Goal: Use online tool/utility: Utilize a website feature to perform a specific function

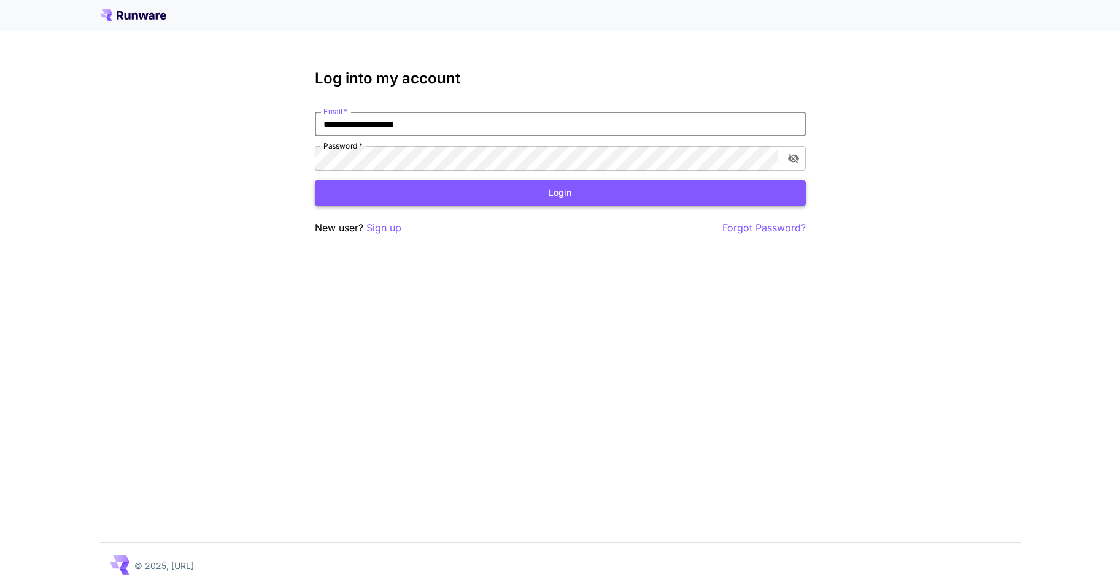
click at [458, 191] on button "Login" at bounding box center [560, 192] width 491 height 25
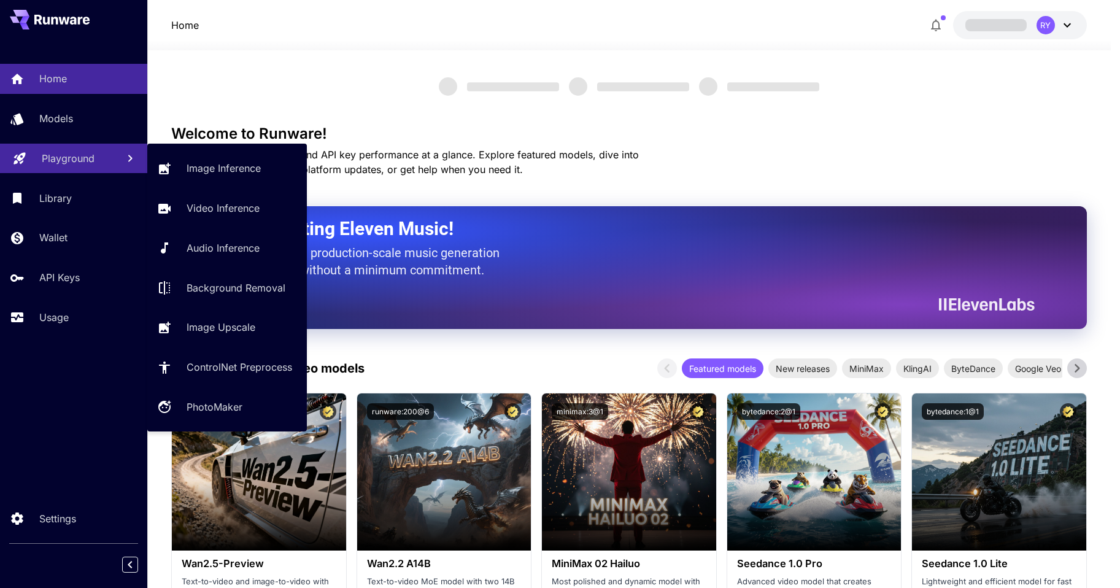
drag, startPoint x: 67, startPoint y: 155, endPoint x: 226, endPoint y: 161, distance: 159.6
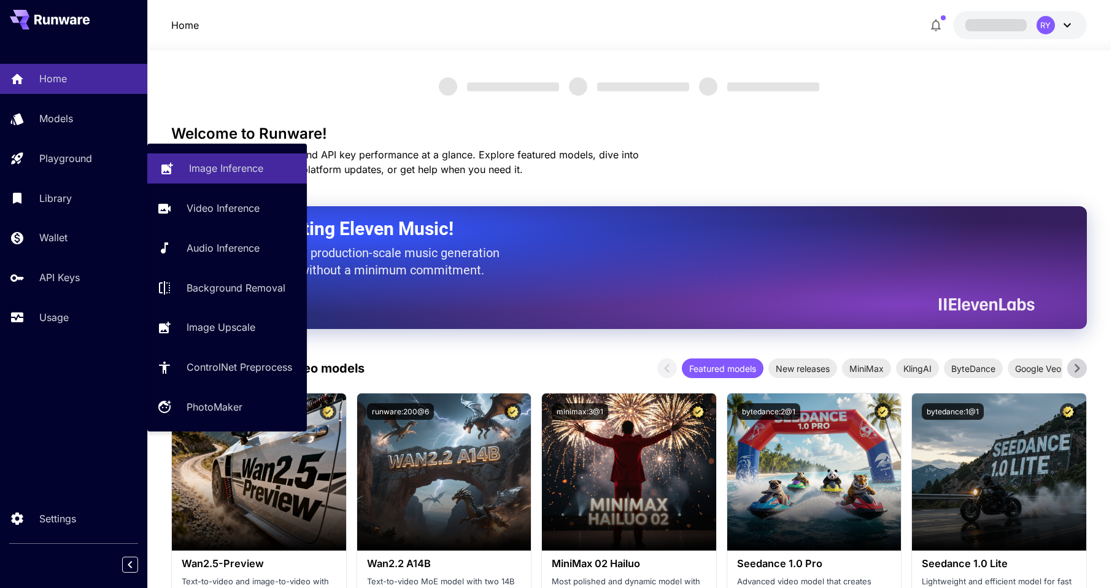
click at [67, 155] on p "Playground" at bounding box center [65, 158] width 53 height 15
click at [226, 161] on p "Image Inference" at bounding box center [226, 168] width 74 height 15
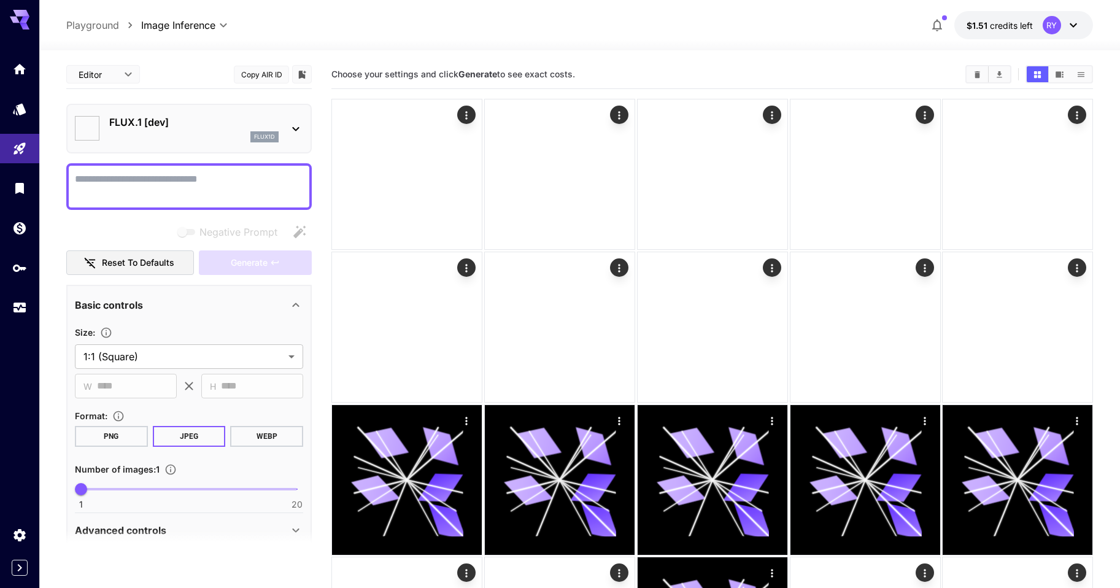
type input "**********"
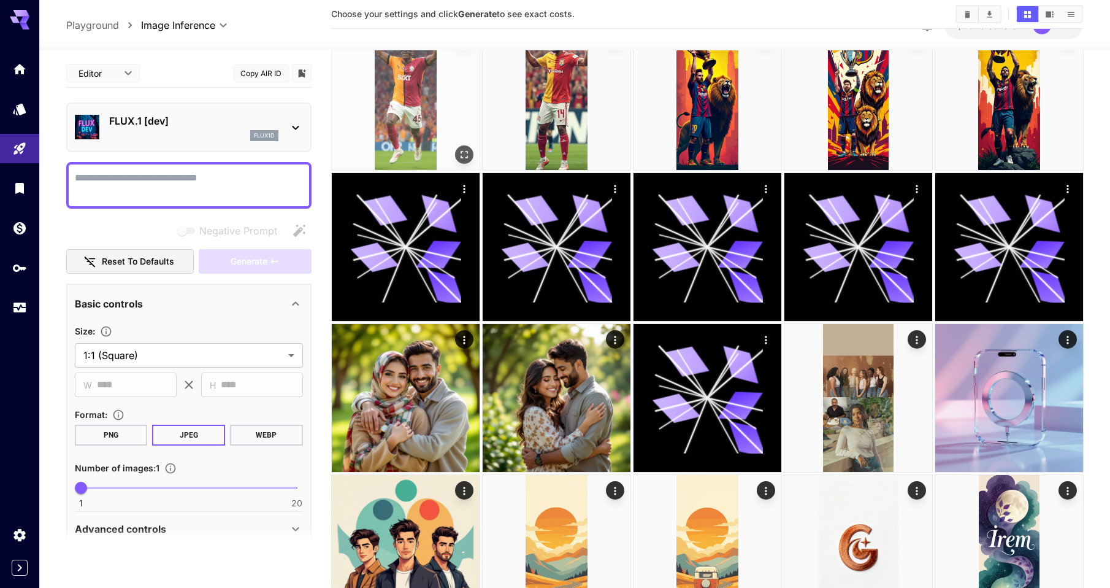
scroll to position [123, 0]
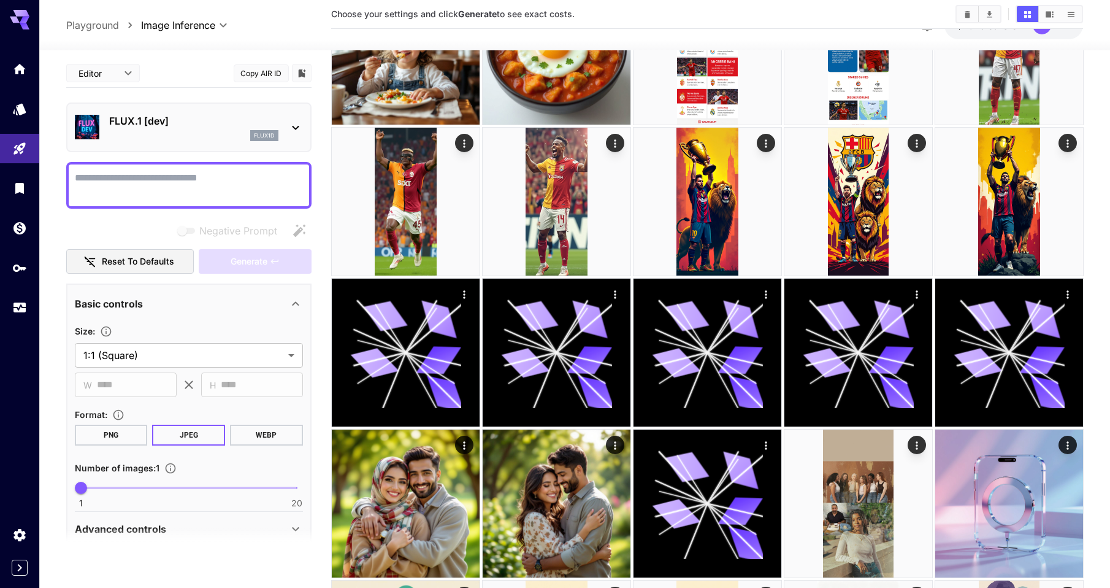
click at [148, 178] on textarea "Negative Prompt" at bounding box center [189, 185] width 228 height 29
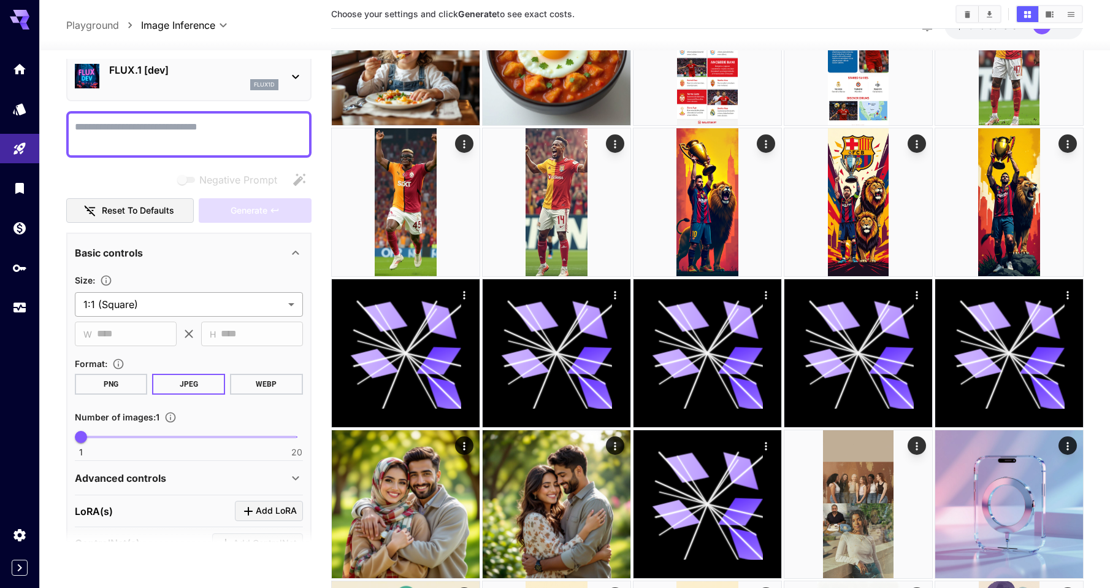
scroll to position [250, 0]
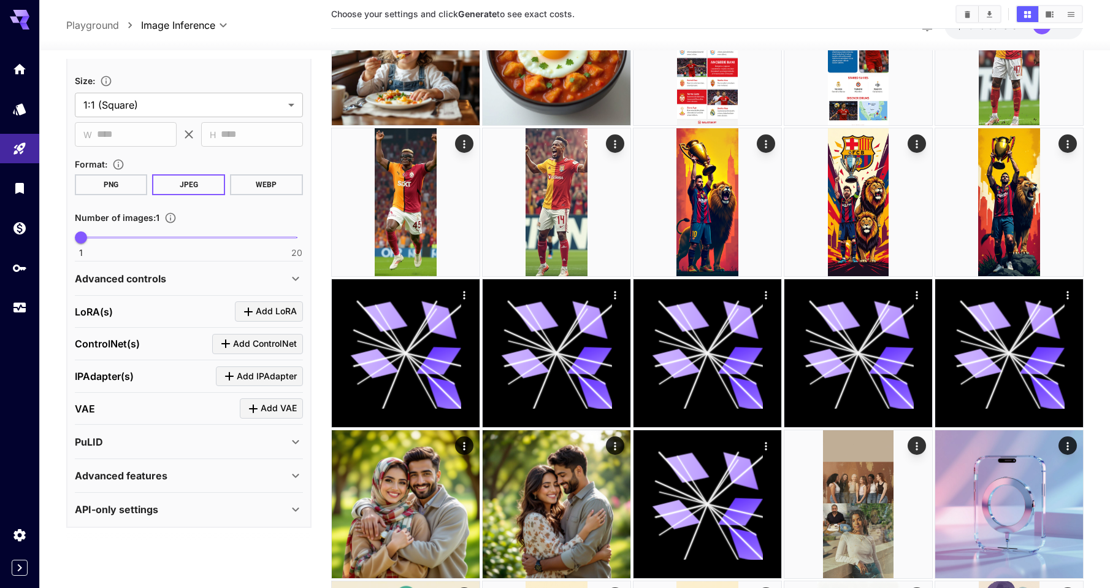
click at [115, 278] on p "Advanced controls" at bounding box center [120, 278] width 91 height 15
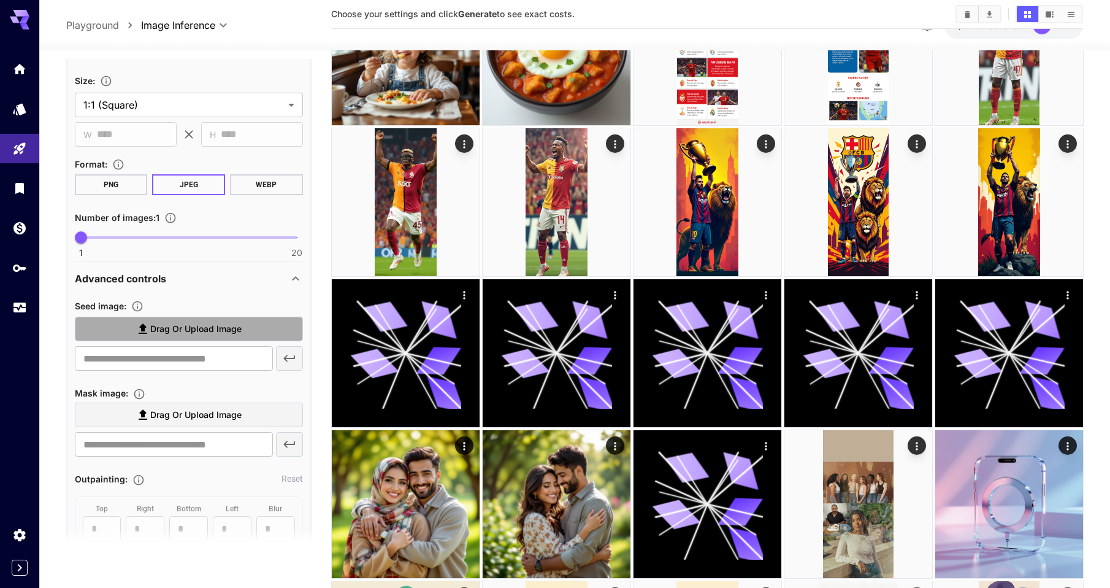
click at [115, 325] on label "Drag or upload image" at bounding box center [189, 329] width 228 height 25
click at [0, 0] on input "Drag or upload image" at bounding box center [0, 0] width 0 height 0
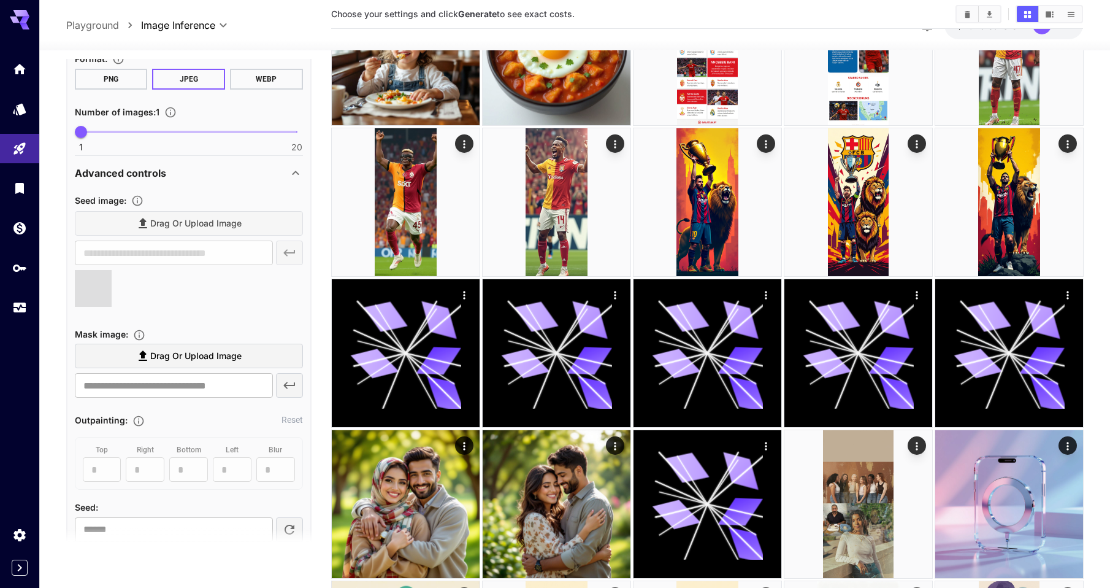
type input "**********"
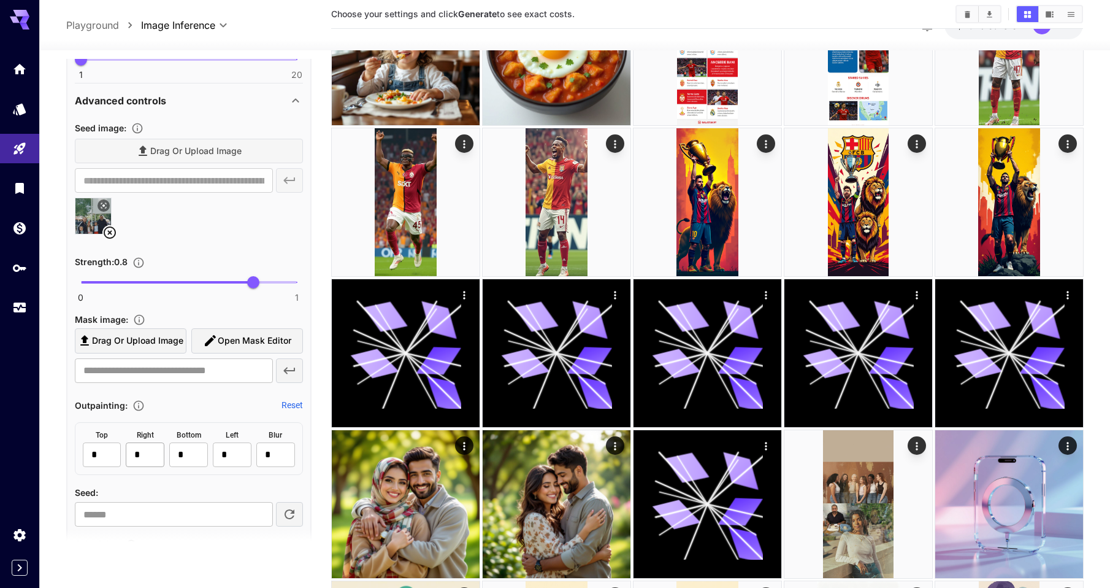
scroll to position [429, 0]
drag, startPoint x: 105, startPoint y: 452, endPoint x: 85, endPoint y: 451, distance: 20.3
click at [85, 451] on input "*" at bounding box center [102, 453] width 39 height 25
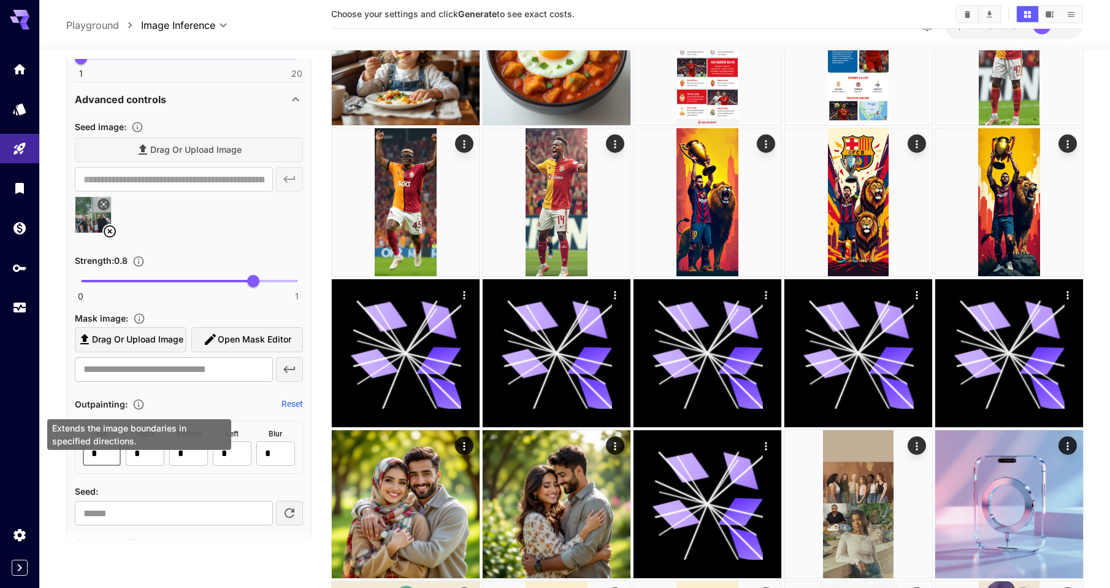
click at [140, 404] on icon "Extends the image boundaries in specified directions." at bounding box center [139, 404] width 12 height 12
drag, startPoint x: 144, startPoint y: 452, endPoint x: 129, endPoint y: 449, distance: 15.6
click at [129, 449] on input "*" at bounding box center [145, 453] width 39 height 25
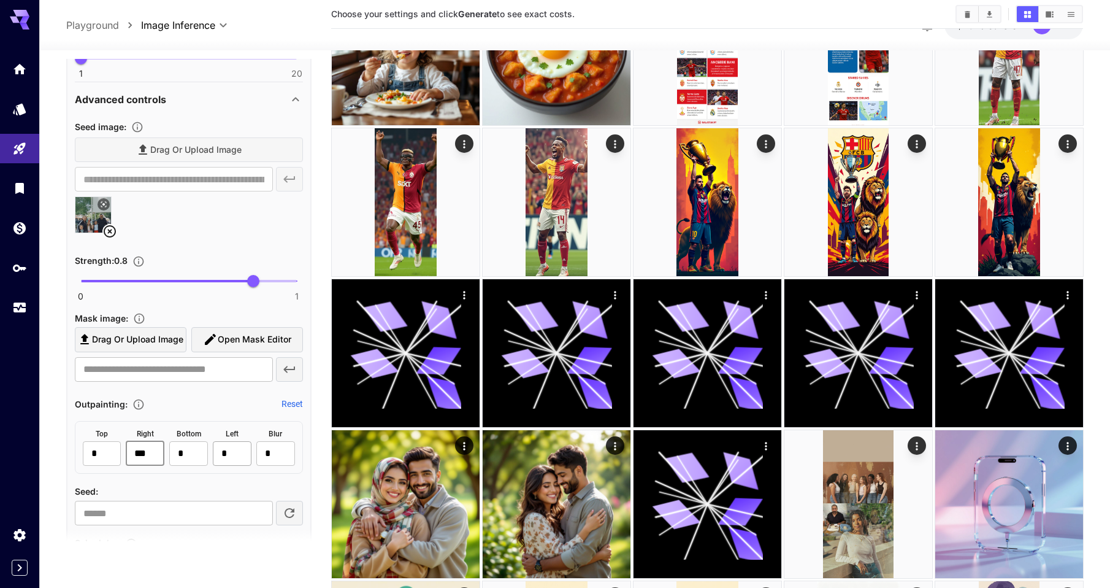
type input "***"
drag, startPoint x: 236, startPoint y: 451, endPoint x: 220, endPoint y: 450, distance: 16.6
click at [220, 450] on input "*" at bounding box center [232, 453] width 39 height 25
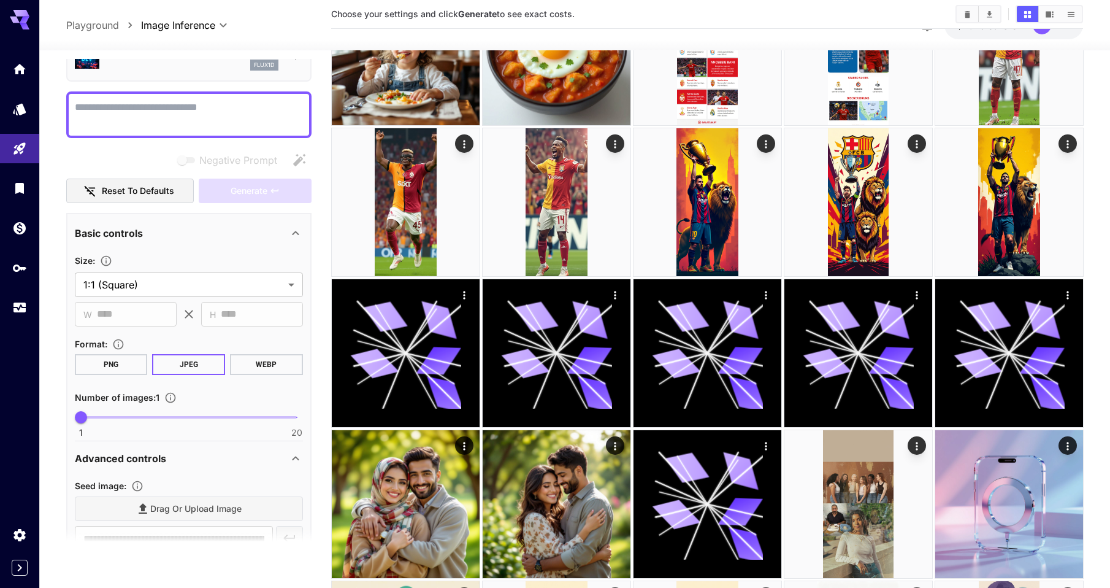
scroll to position [70, 0]
type input "***"
click at [161, 115] on textarea "Negative Prompt" at bounding box center [189, 115] width 228 height 29
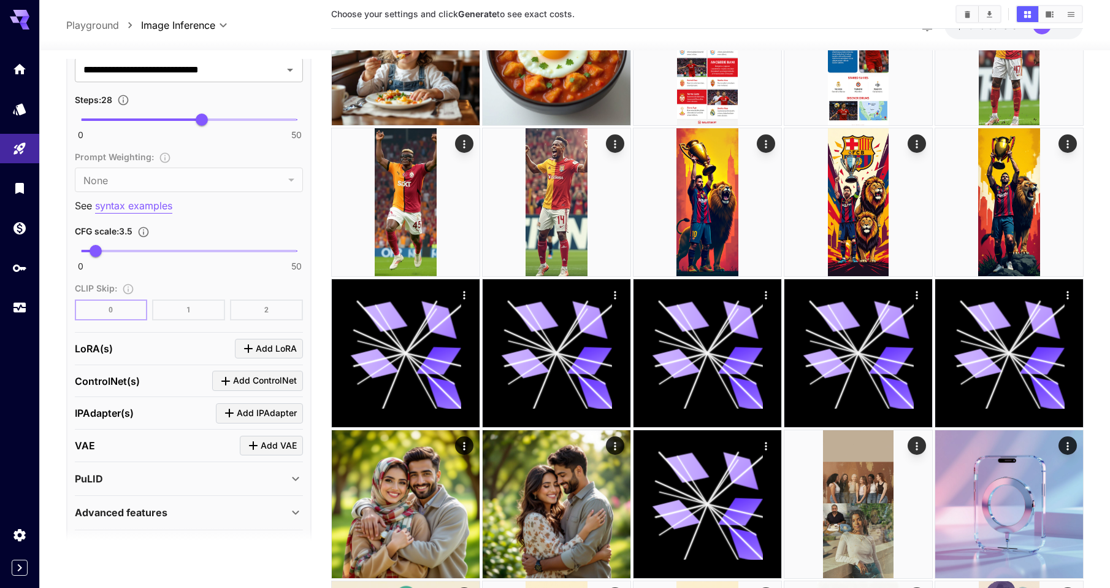
scroll to position [962, 0]
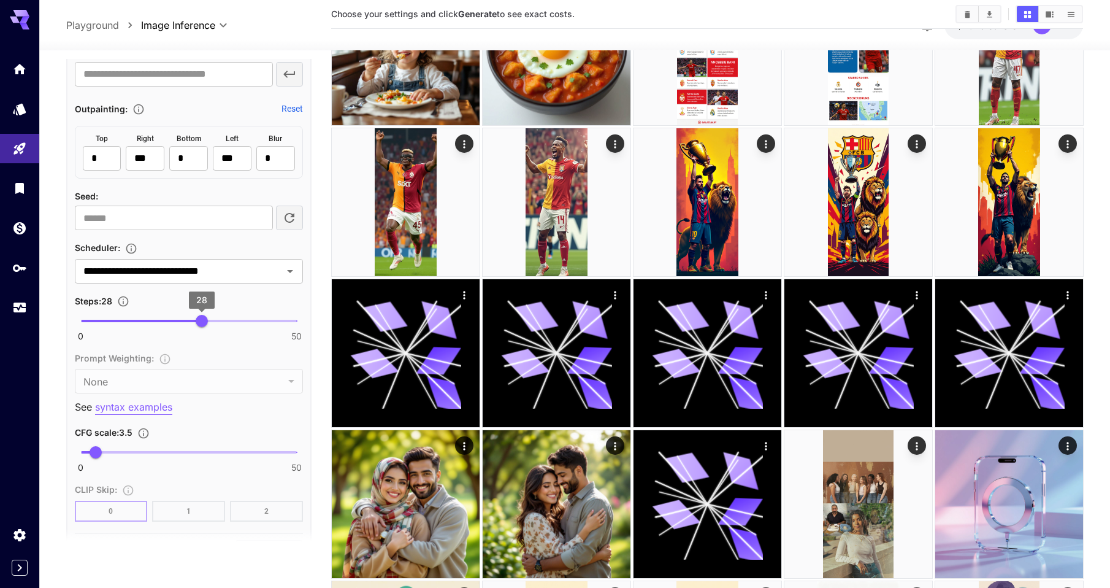
type textarea "*****"
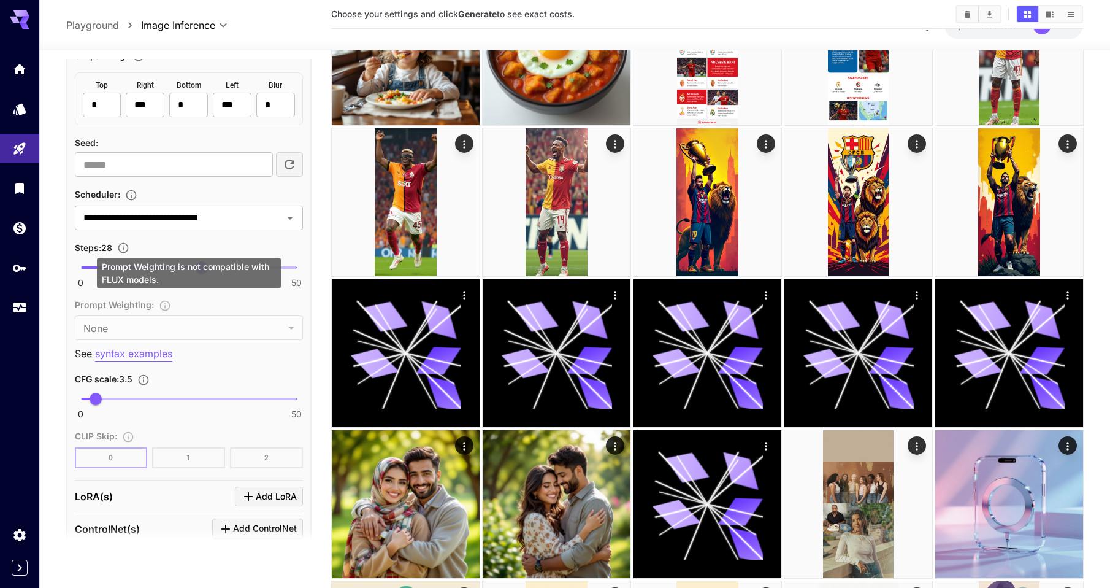
drag, startPoint x: 198, startPoint y: 328, endPoint x: 188, endPoint y: 328, distance: 10.4
click at [188, 328] on div "**********" at bounding box center [189, 119] width 228 height 697
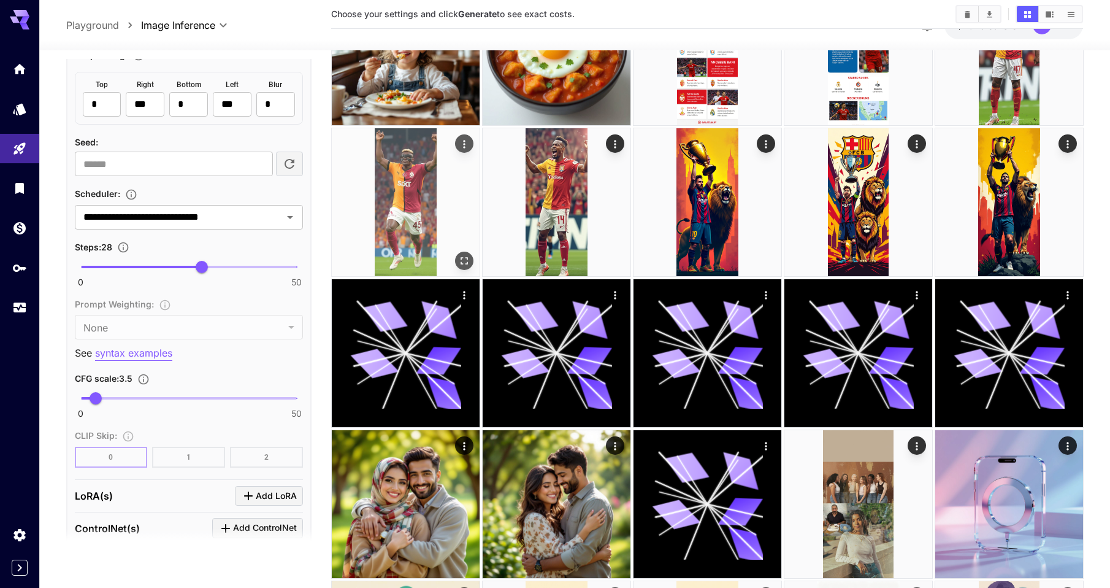
click at [196, 273] on span "28" at bounding box center [202, 267] width 12 height 12
click at [196, 267] on span "28" at bounding box center [202, 267] width 12 height 12
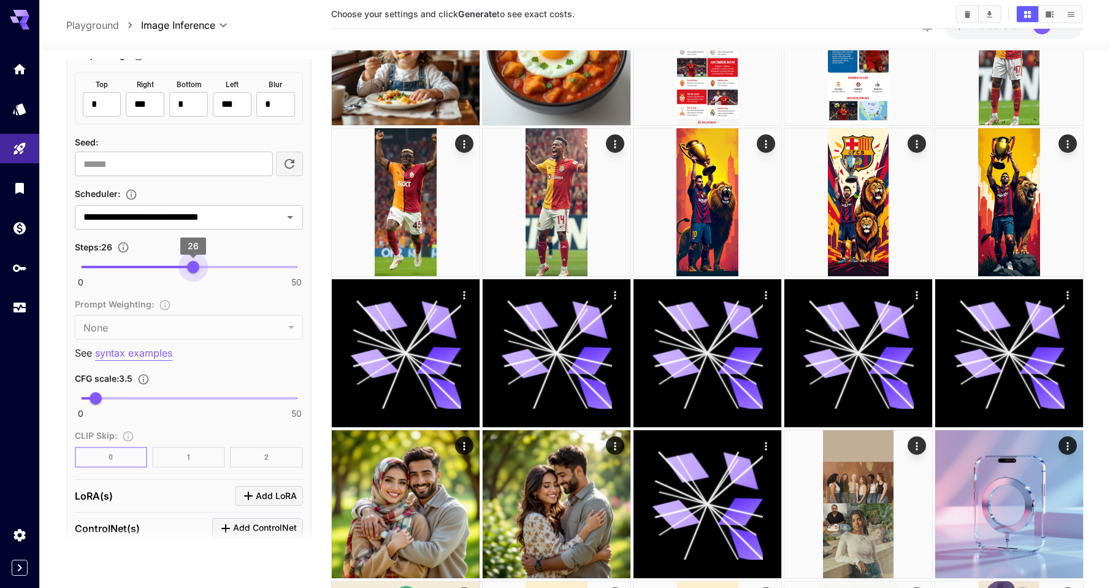
type input "**"
drag, startPoint x: 180, startPoint y: 263, endPoint x: 190, endPoint y: 268, distance: 11.5
click at [190, 268] on span "25" at bounding box center [189, 267] width 12 height 12
type input "*"
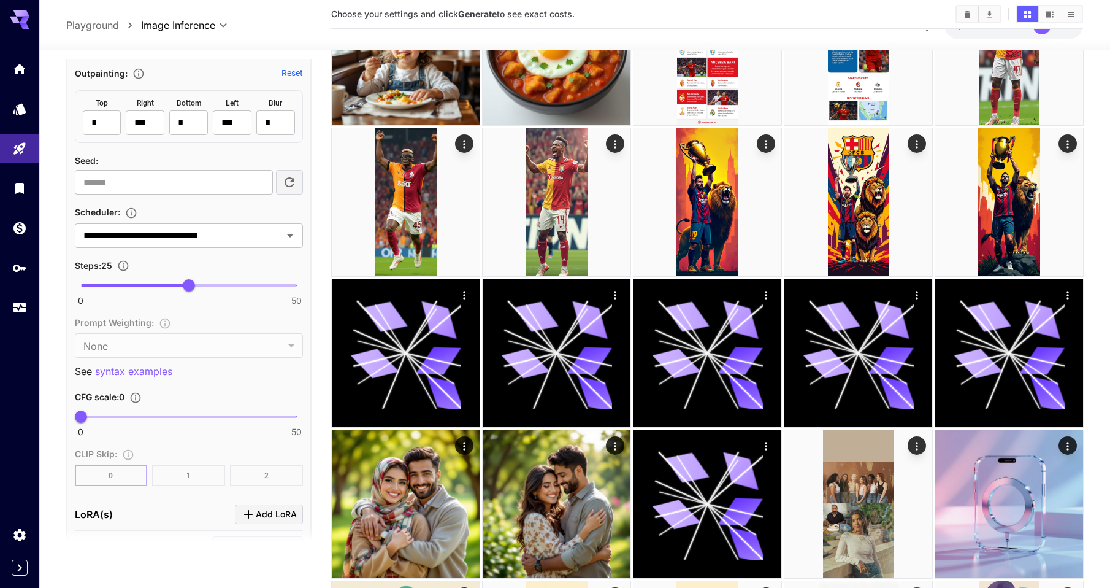
scroll to position [962, 0]
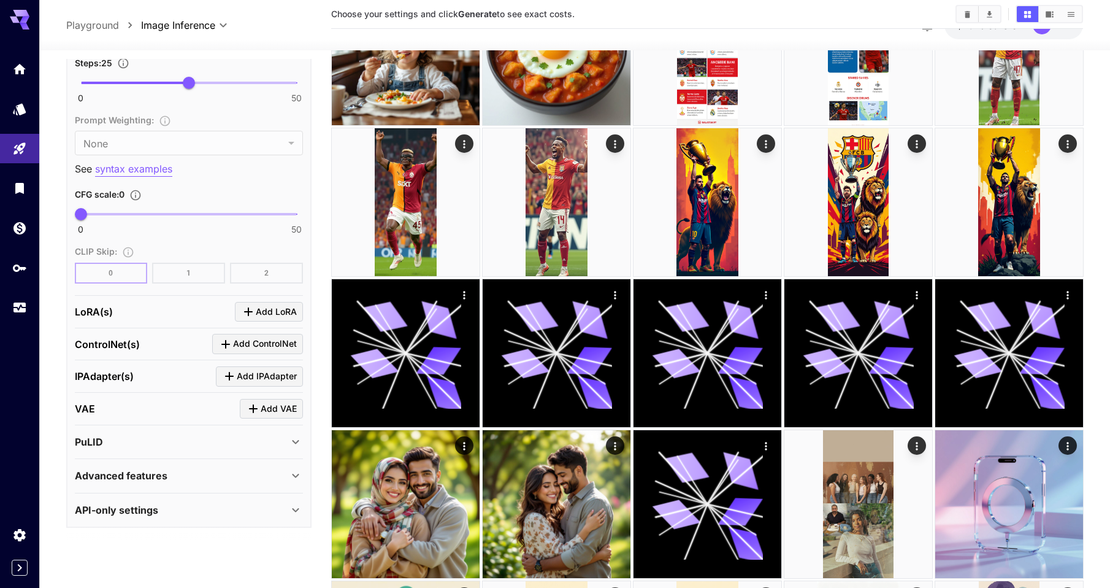
click at [122, 346] on p "ControlNet(s)" at bounding box center [107, 344] width 65 height 15
click at [238, 474] on div "Advanced features" at bounding box center [181, 475] width 213 height 15
click at [238, 475] on div "Advanced features" at bounding box center [181, 475] width 213 height 15
click at [238, 474] on div "Advanced features" at bounding box center [181, 475] width 213 height 15
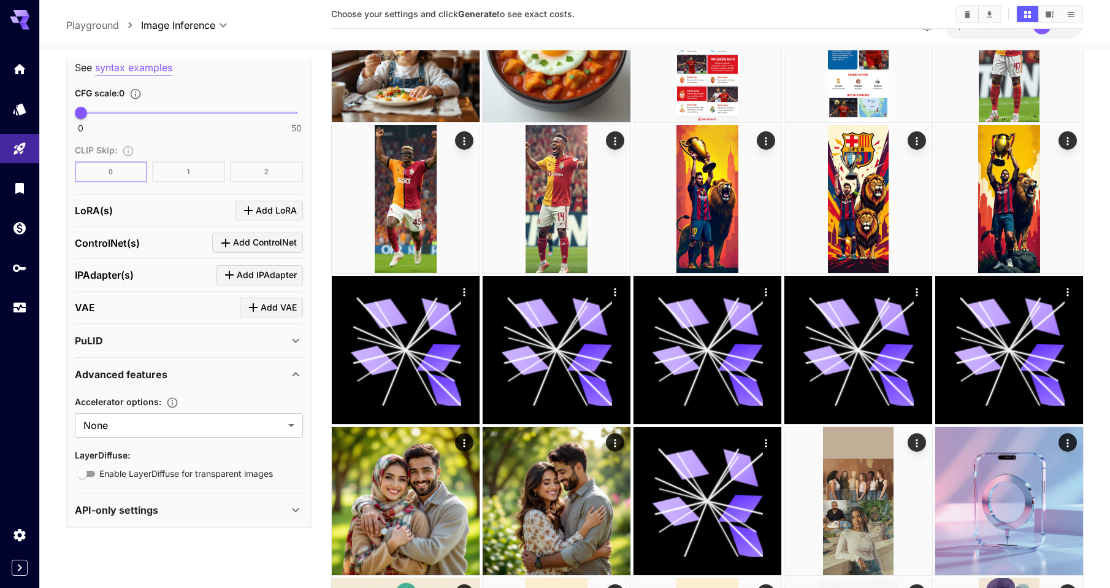
scroll to position [126, 0]
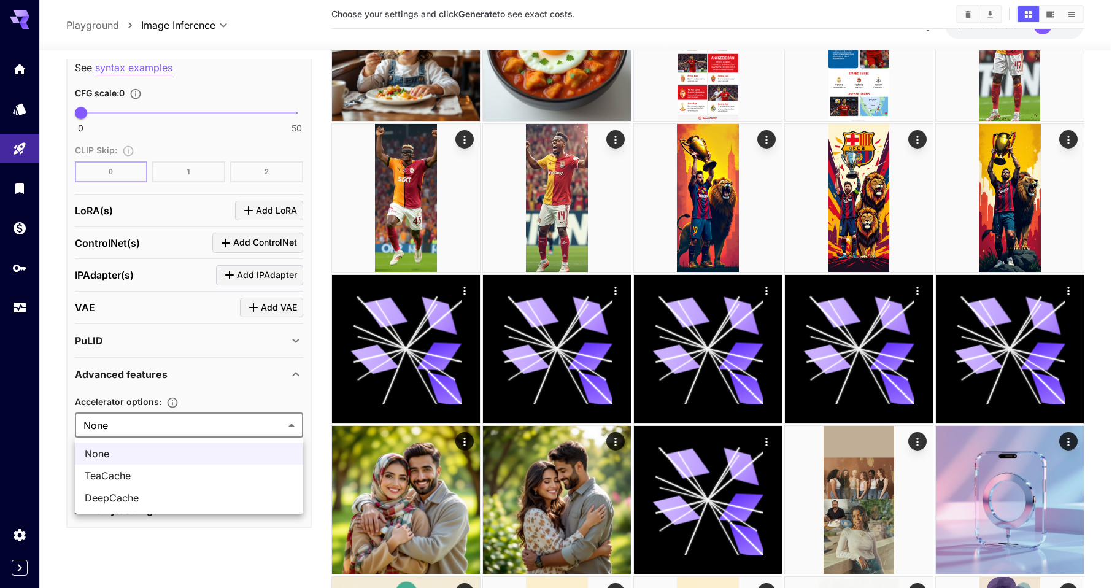
click at [288, 426] on div at bounding box center [560, 294] width 1120 height 588
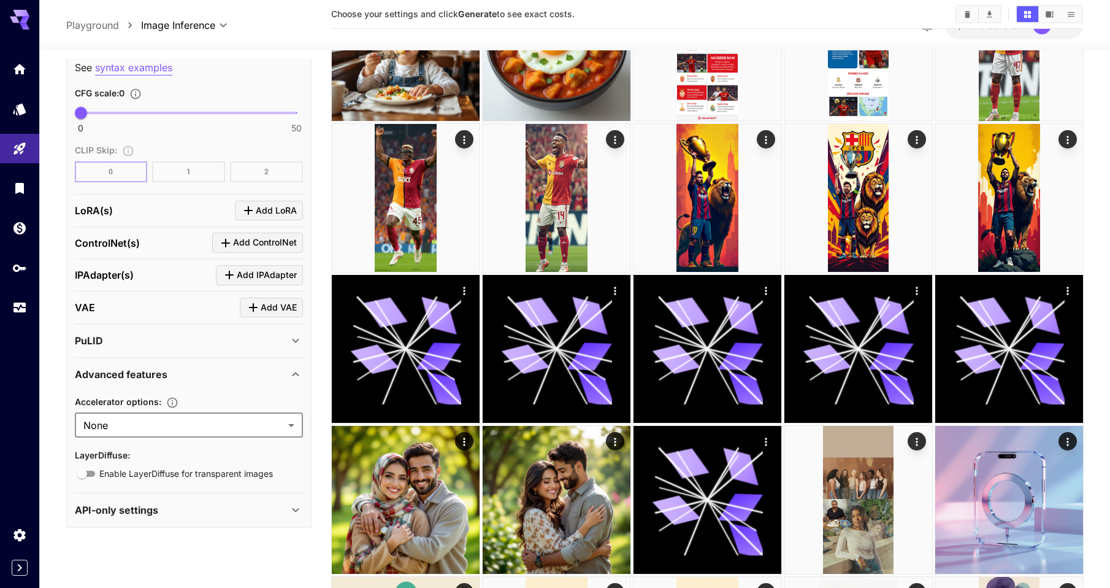
click at [113, 373] on p "Advanced features" at bounding box center [121, 374] width 93 height 15
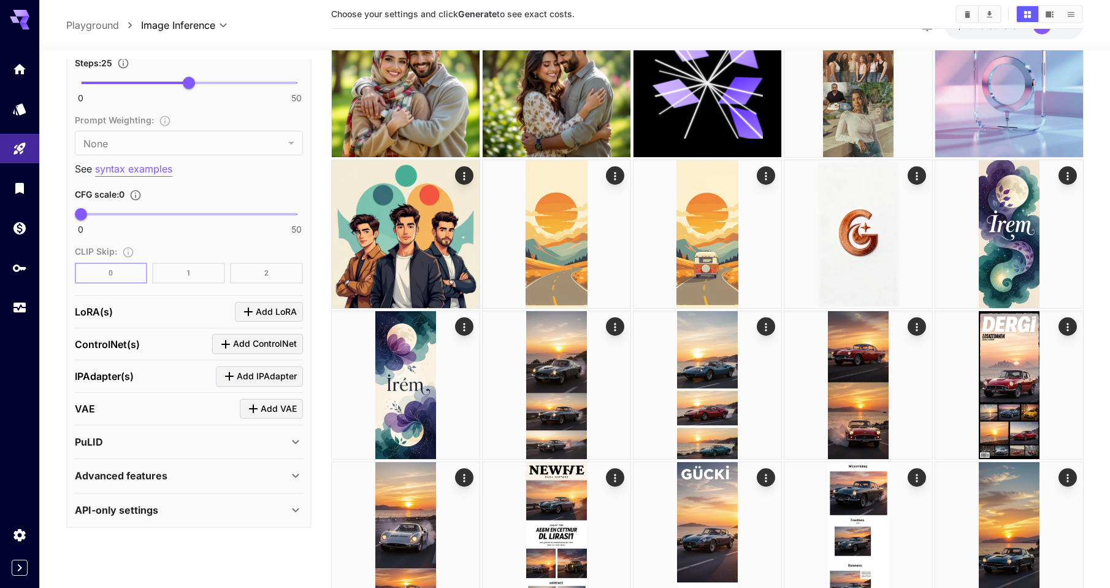
scroll to position [545, 0]
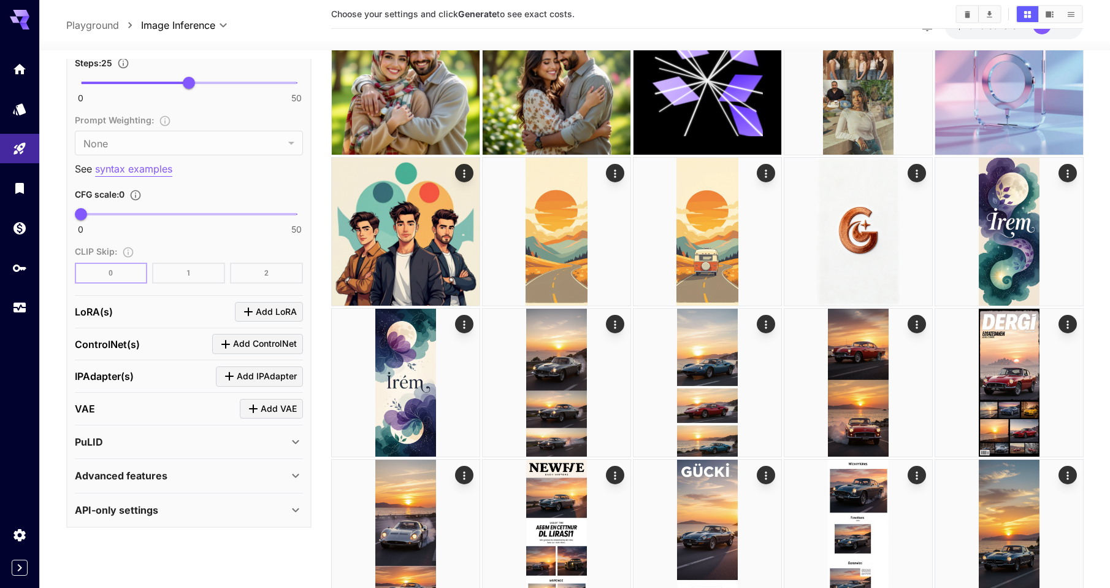
click at [126, 510] on p "API-only settings" at bounding box center [116, 509] width 83 height 15
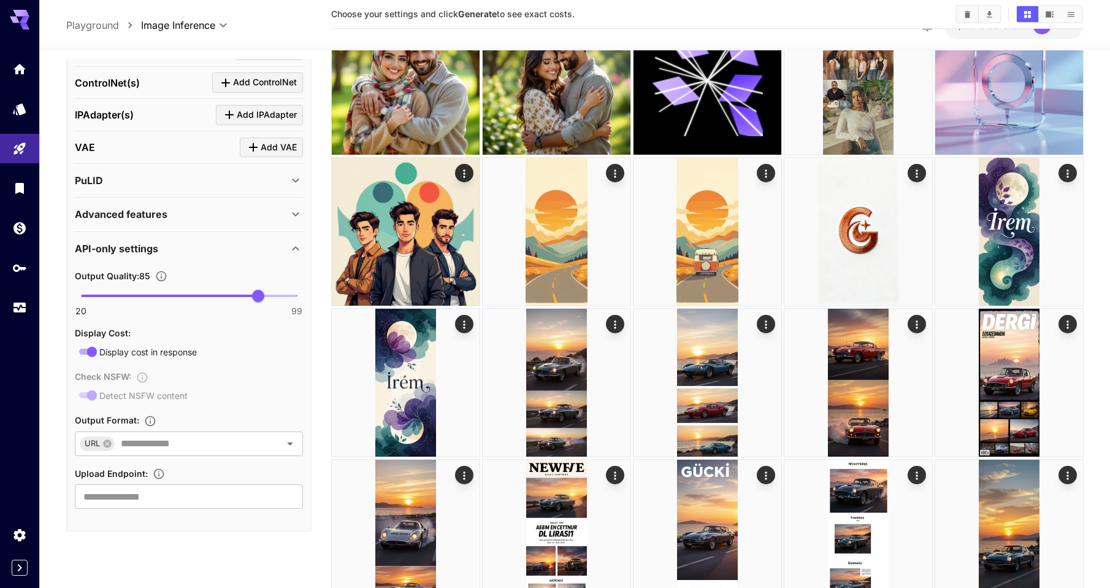
scroll to position [1227, 0]
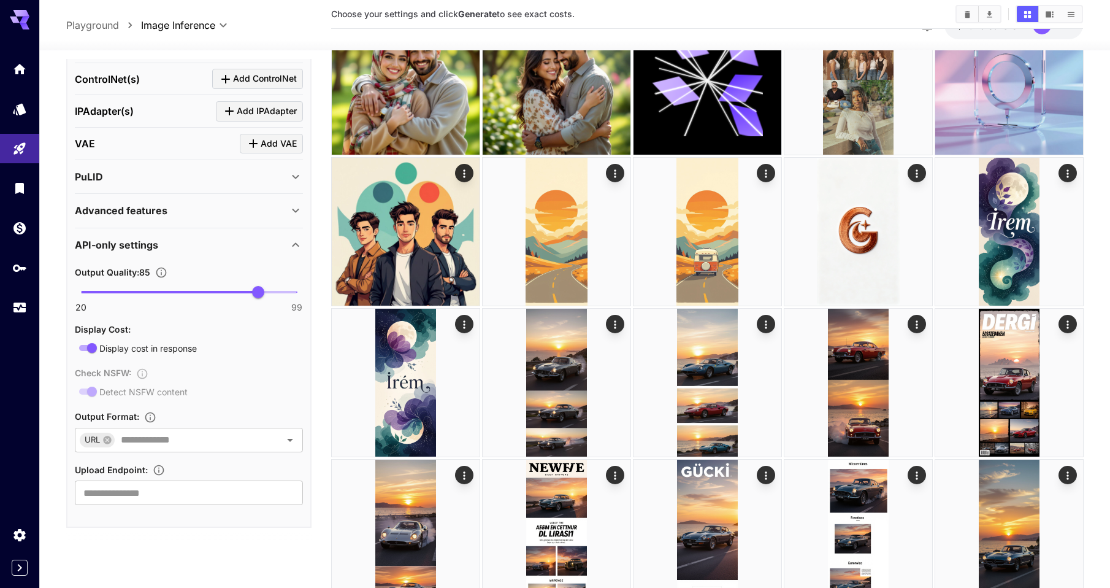
click at [104, 277] on span "Output Quality : 85" at bounding box center [112, 272] width 75 height 10
click at [95, 245] on p "API-only settings" at bounding box center [116, 244] width 83 height 15
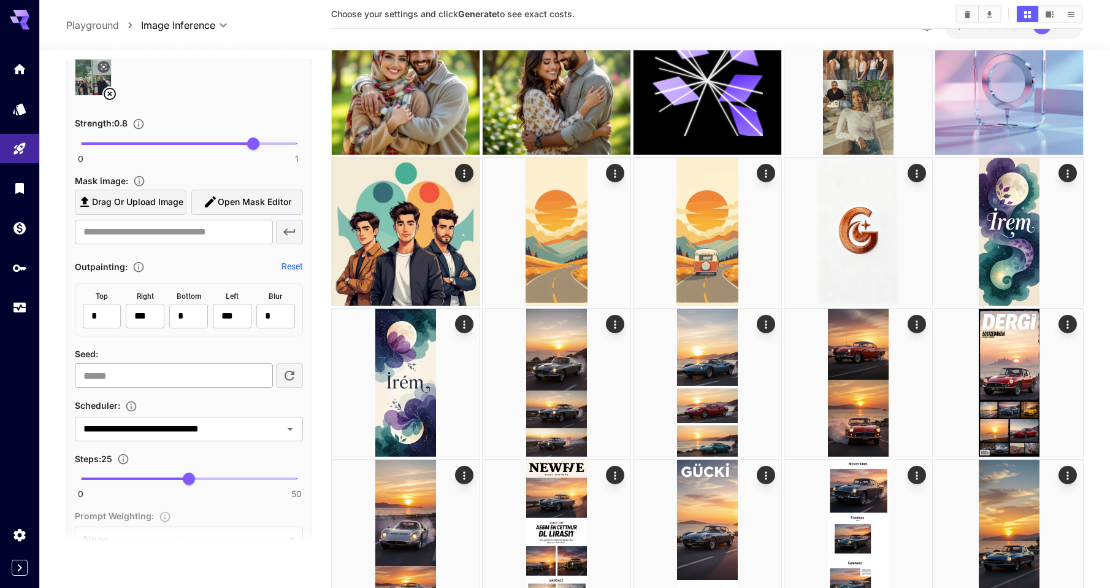
scroll to position [603, 0]
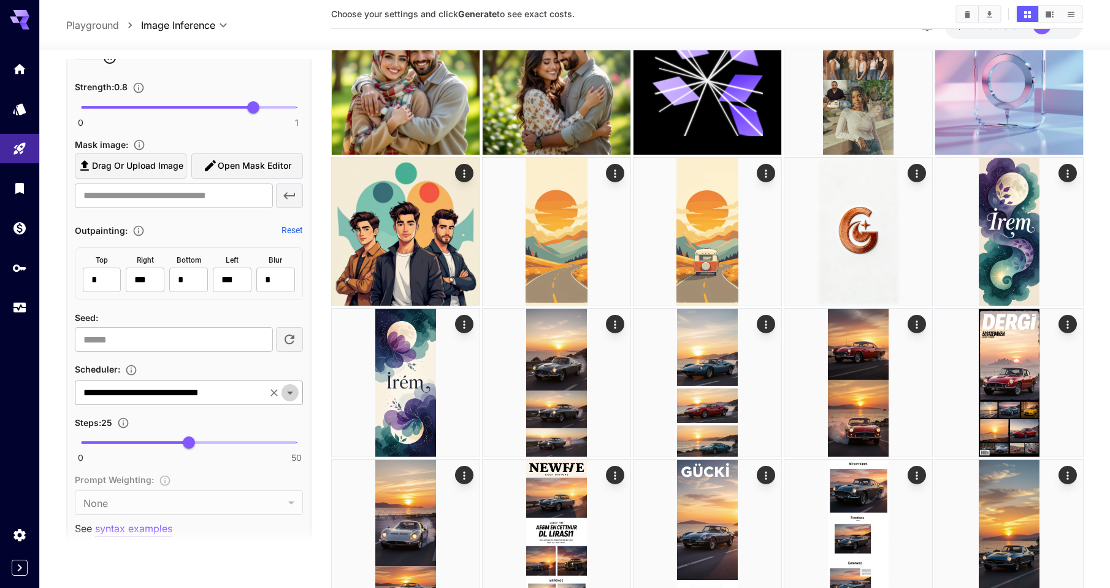
click at [286, 396] on icon "Open" at bounding box center [290, 392] width 15 height 15
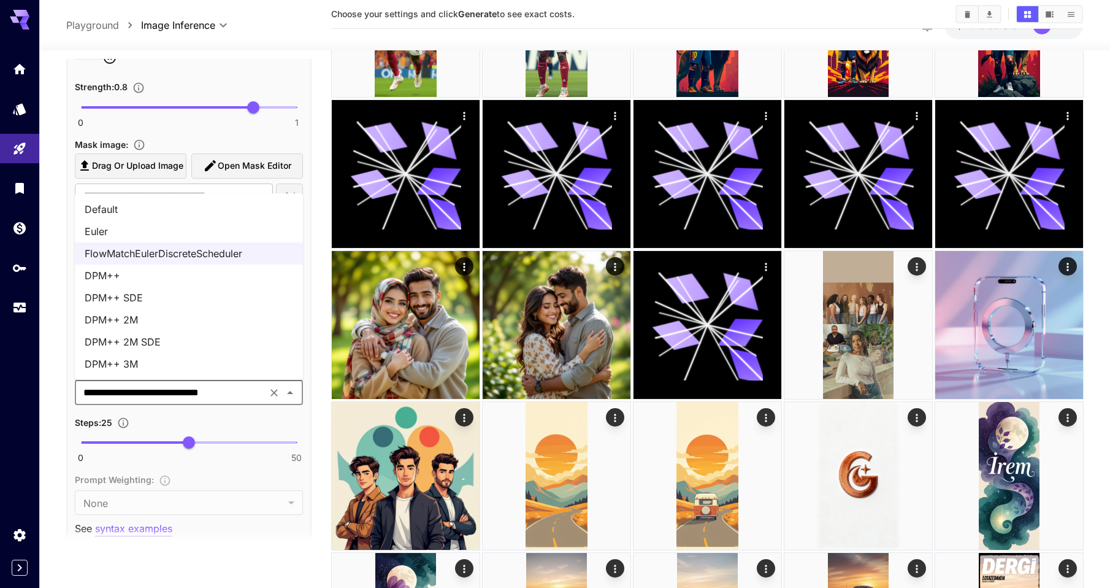
scroll to position [301, 0]
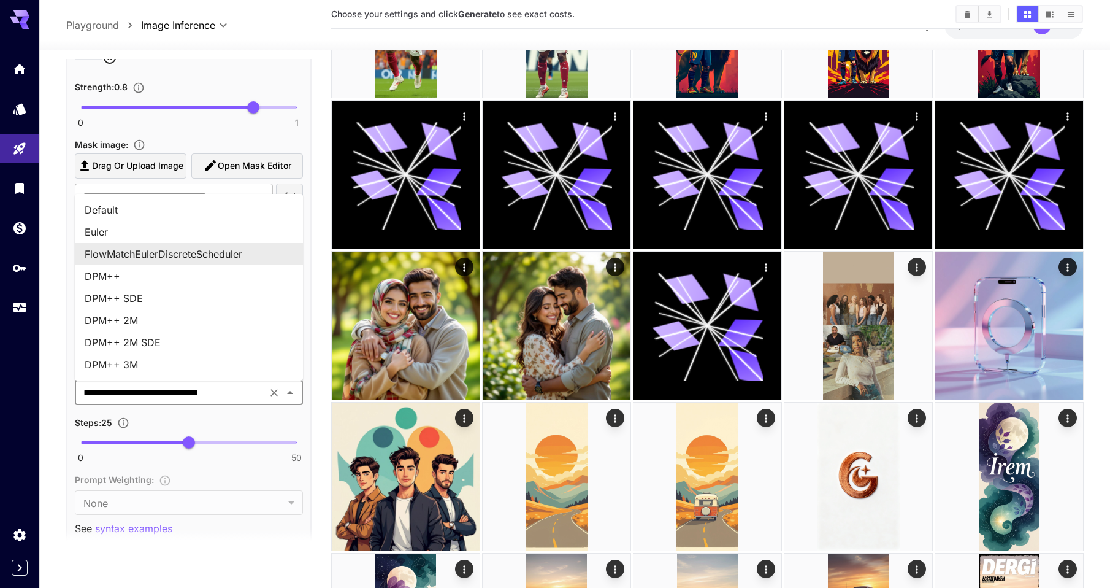
click at [205, 255] on li "FlowMatchEulerDiscreteScheduler" at bounding box center [189, 254] width 228 height 22
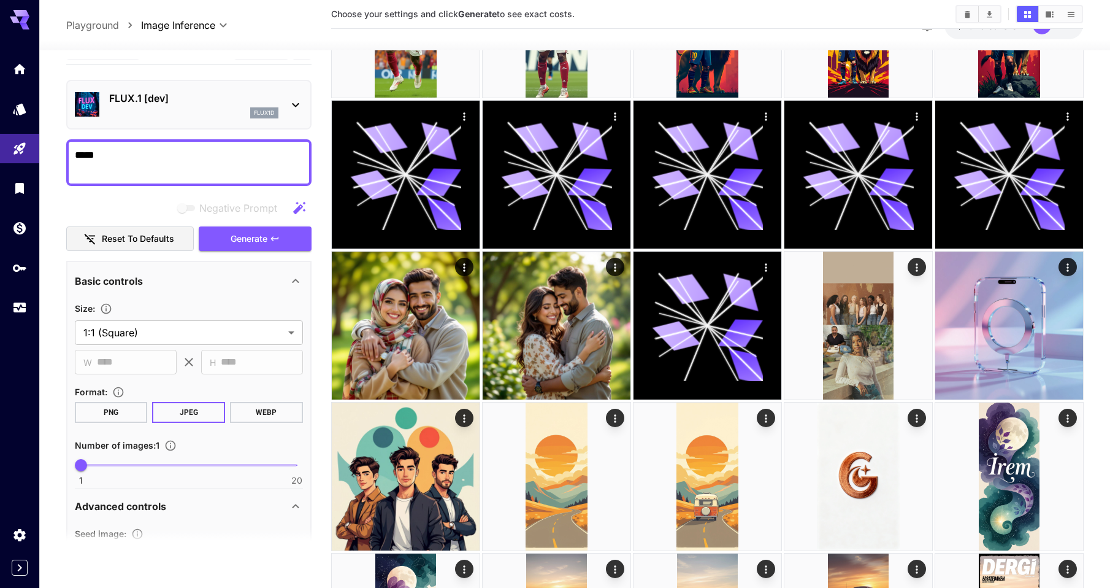
scroll to position [0, 0]
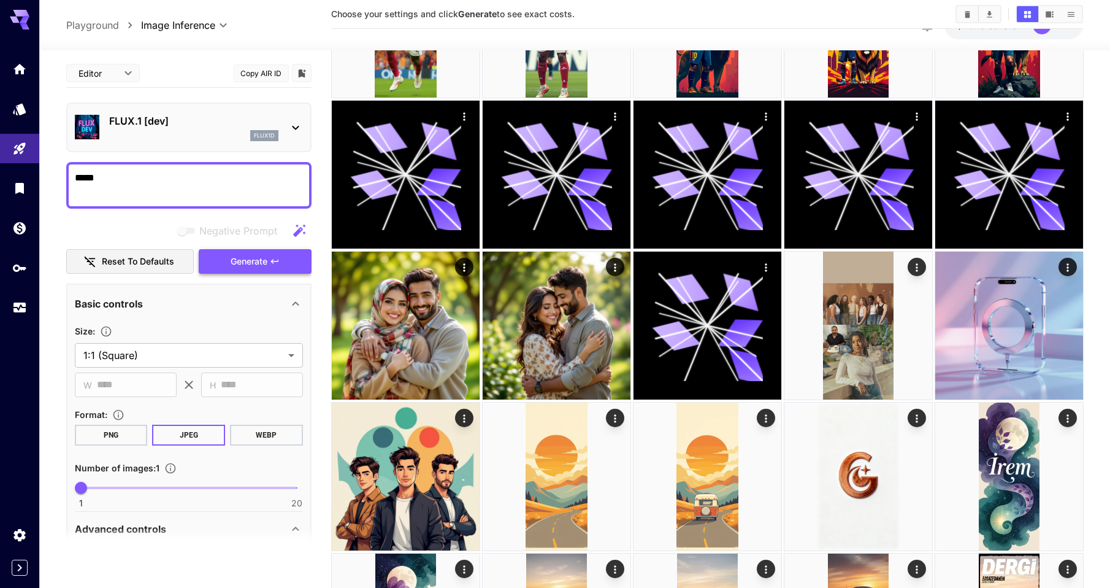
click at [254, 259] on span "Generate" at bounding box center [249, 261] width 37 height 15
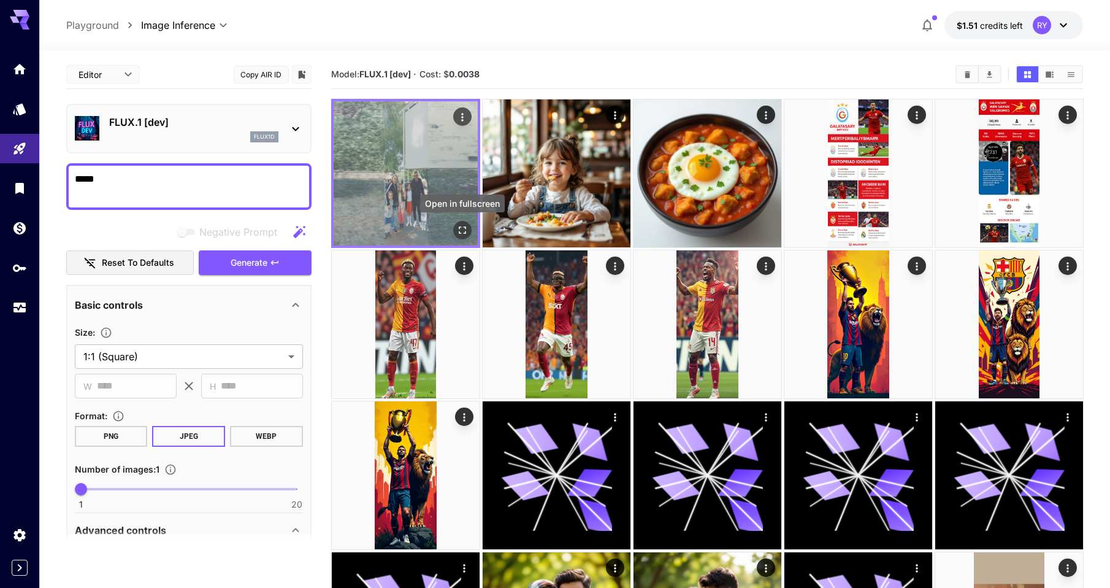
click at [463, 228] on icon "Open in fullscreen" at bounding box center [462, 230] width 12 height 12
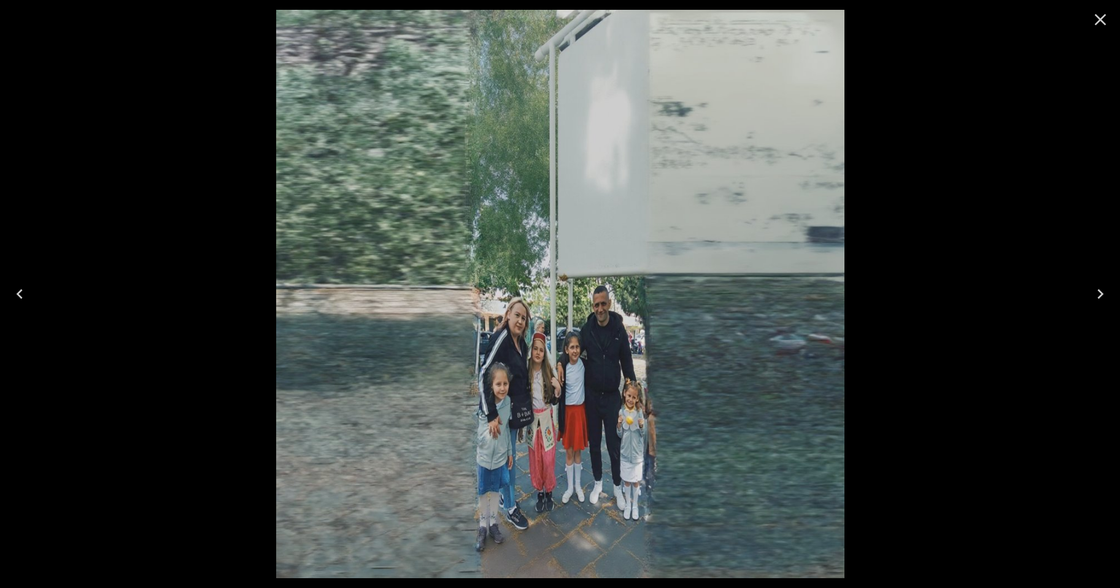
click at [1101, 16] on icon "Close" at bounding box center [1100, 20] width 20 height 20
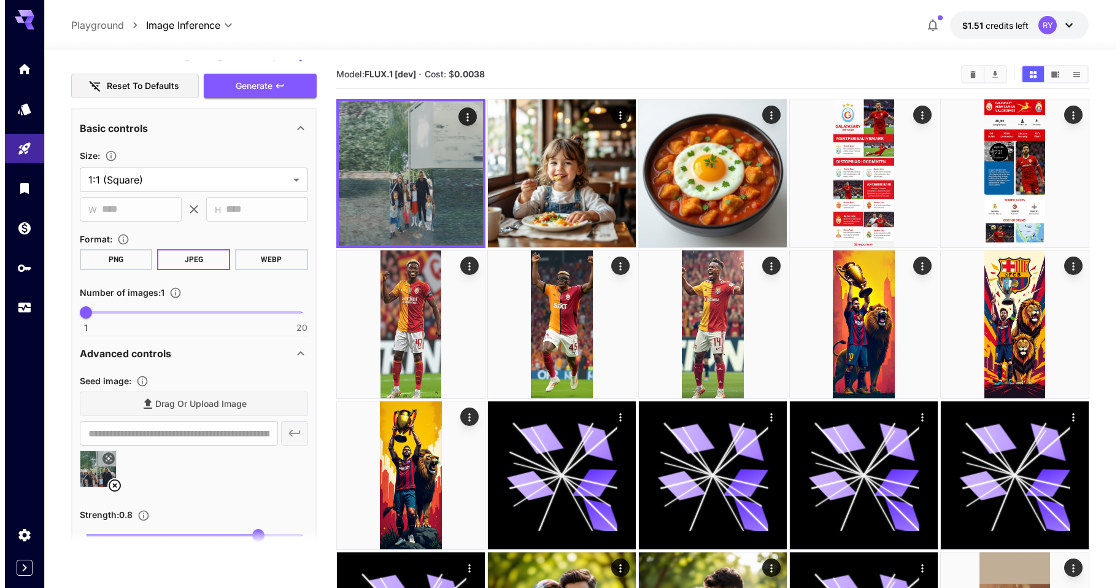
scroll to position [177, 0]
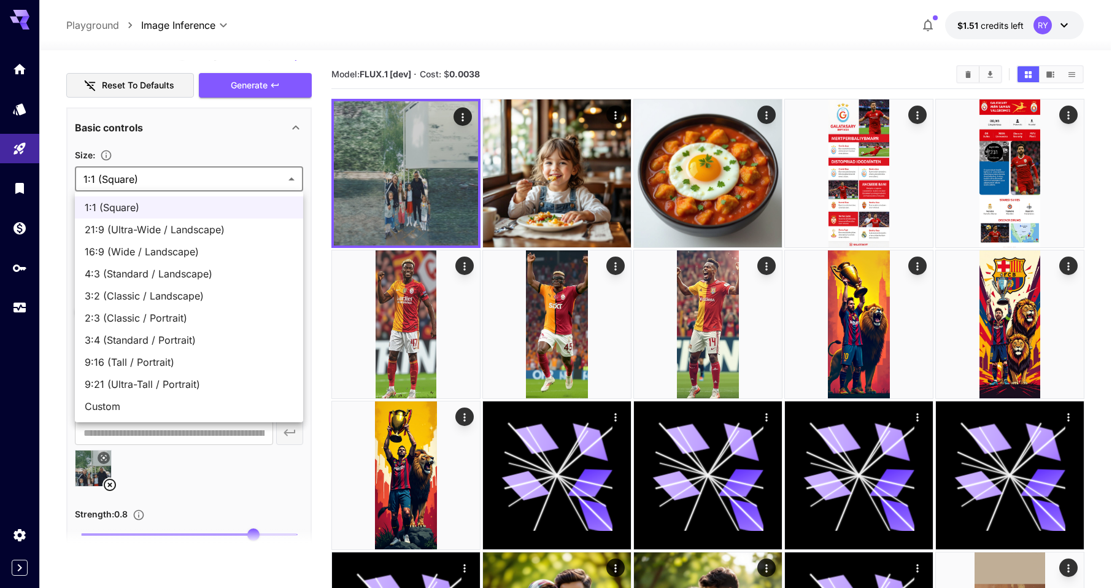
click at [131, 401] on span "Custom" at bounding box center [189, 406] width 209 height 15
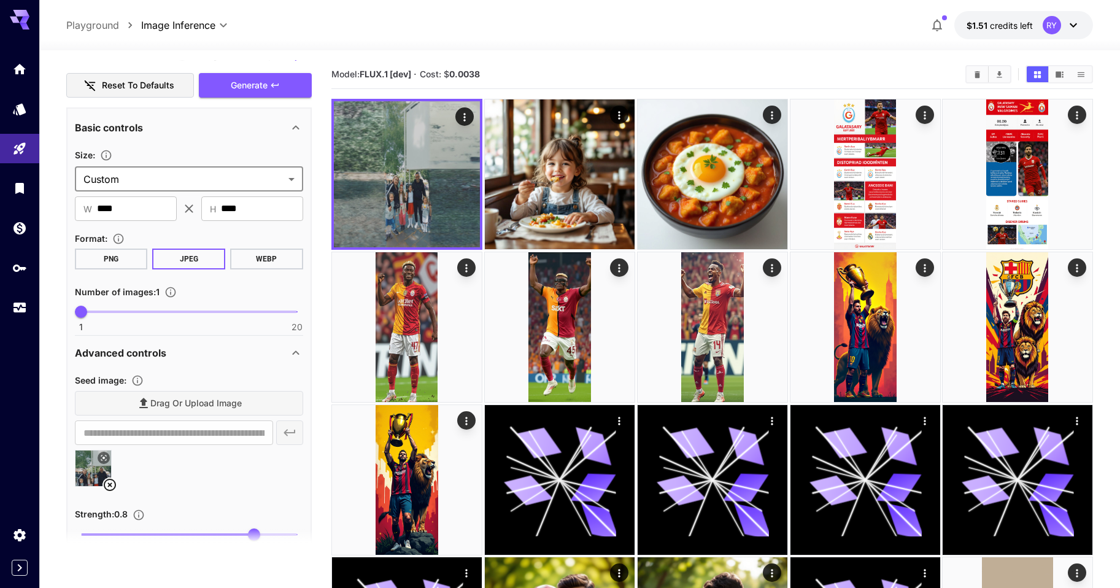
type input "******"
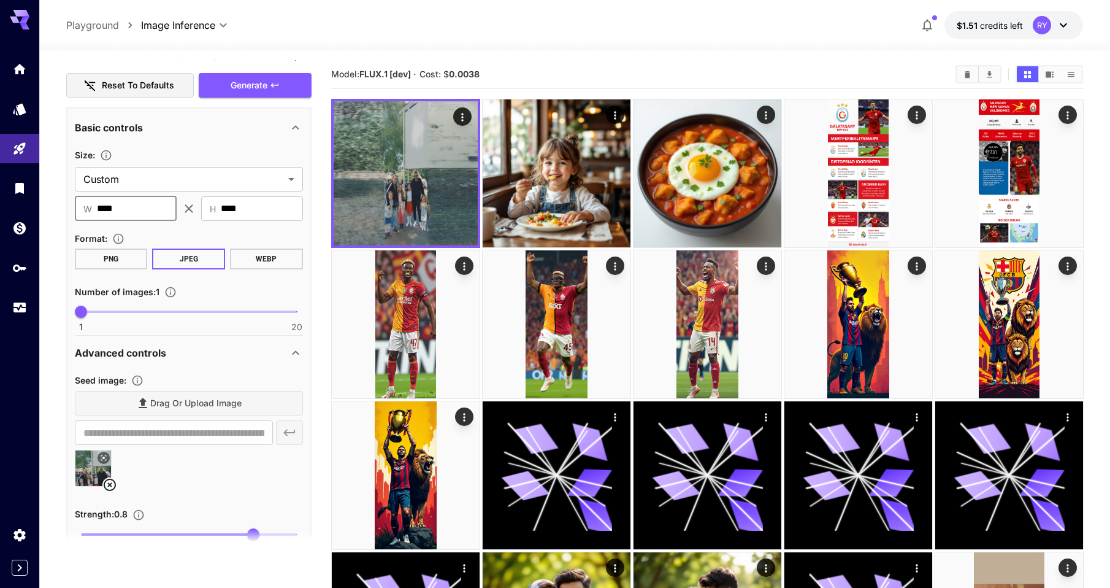
drag, startPoint x: 133, startPoint y: 207, endPoint x: 83, endPoint y: 205, distance: 49.7
click at [83, 204] on div "​ W **** ​" at bounding box center [126, 208] width 102 height 25
type input "****"
click at [187, 206] on div "​ W **** ​ ​ H **** ​" at bounding box center [189, 208] width 228 height 25
type input "****"
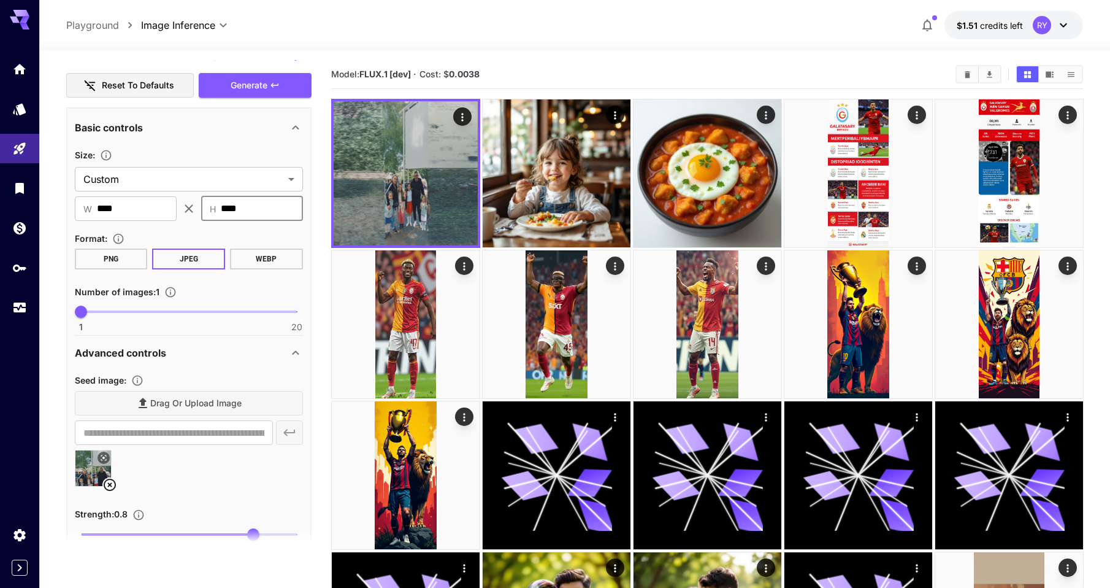
click at [278, 258] on button "WEBP" at bounding box center [266, 258] width 73 height 21
click at [248, 80] on span "Generate" at bounding box center [249, 85] width 37 height 15
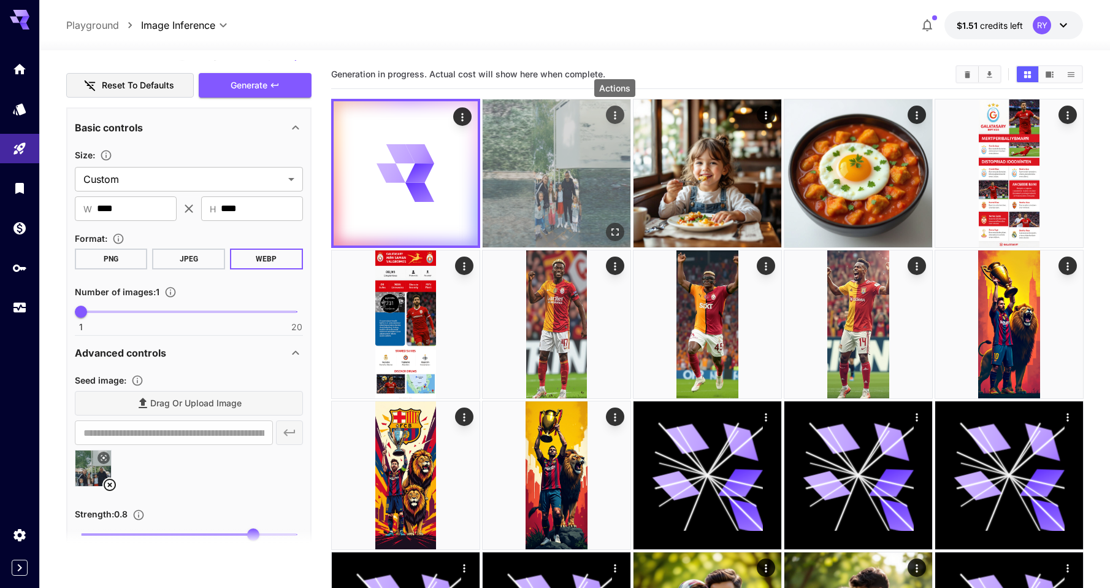
click at [617, 112] on icon "Actions" at bounding box center [615, 115] width 12 height 12
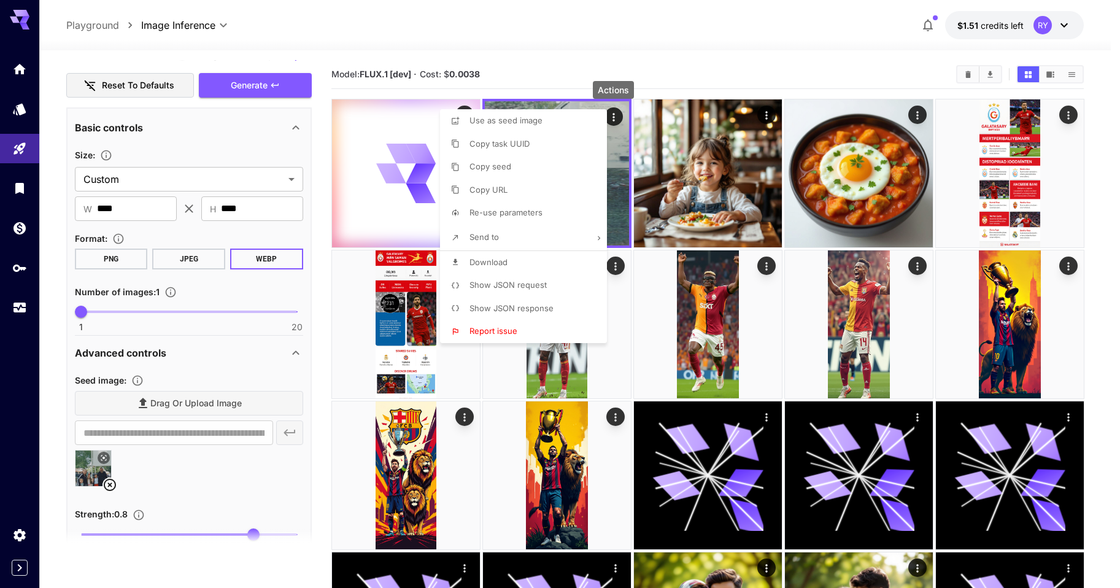
click at [550, 56] on div at bounding box center [560, 294] width 1120 height 588
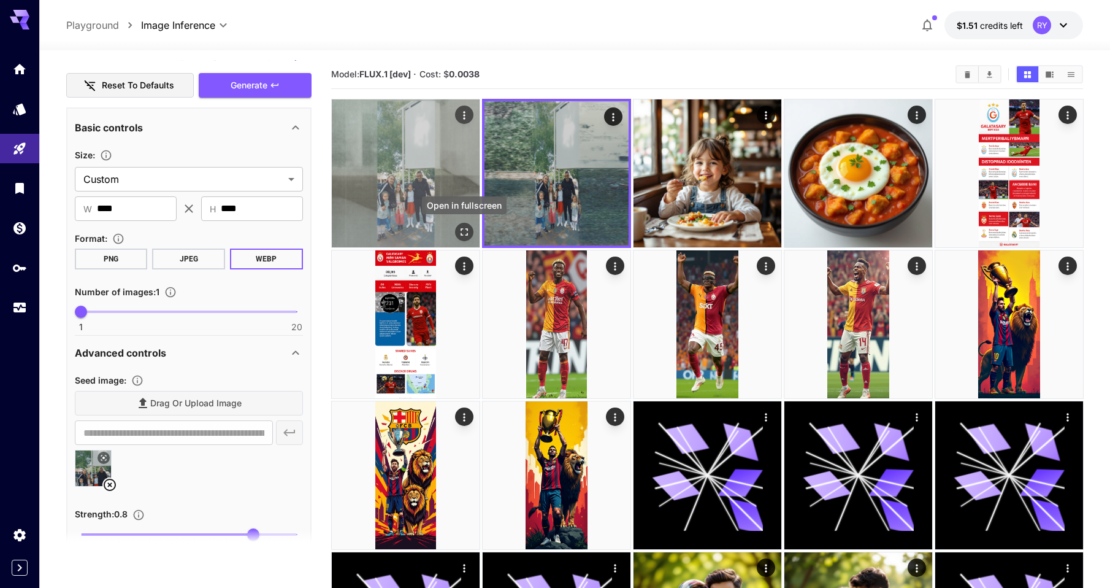
click at [467, 231] on icon "Open in fullscreen" at bounding box center [464, 231] width 7 height 7
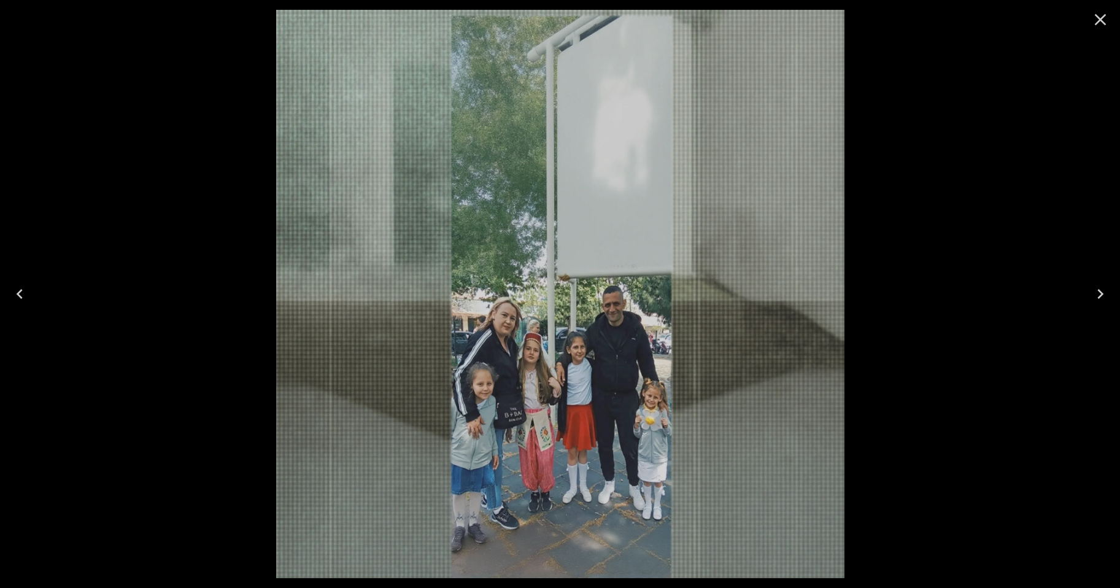
scroll to position [177, 0]
click at [1100, 16] on icon "Close" at bounding box center [1100, 20] width 20 height 20
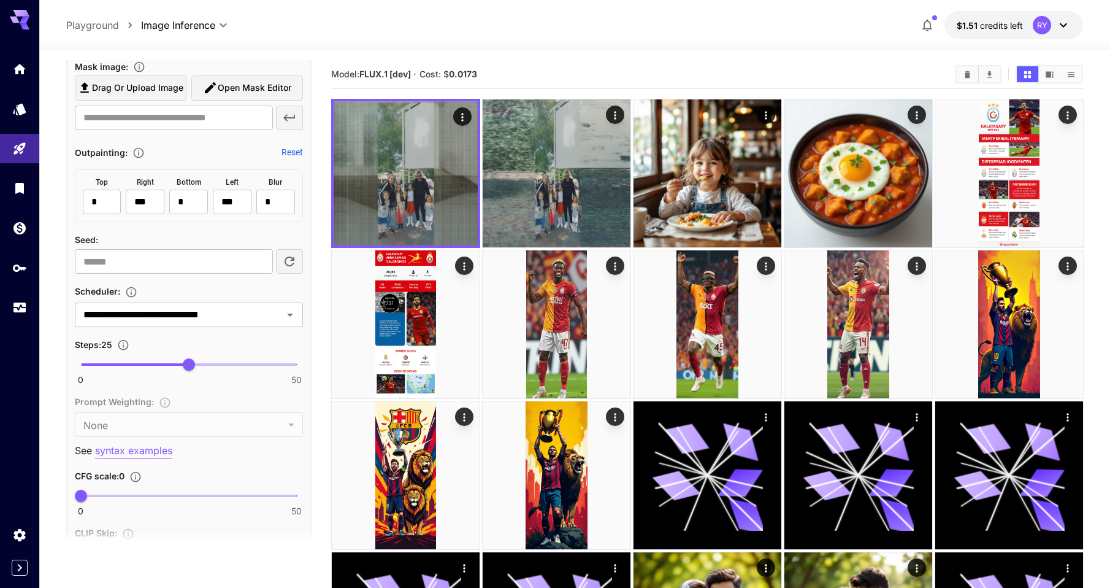
scroll to position [682, 0]
click at [290, 319] on icon "Open" at bounding box center [290, 314] width 15 height 15
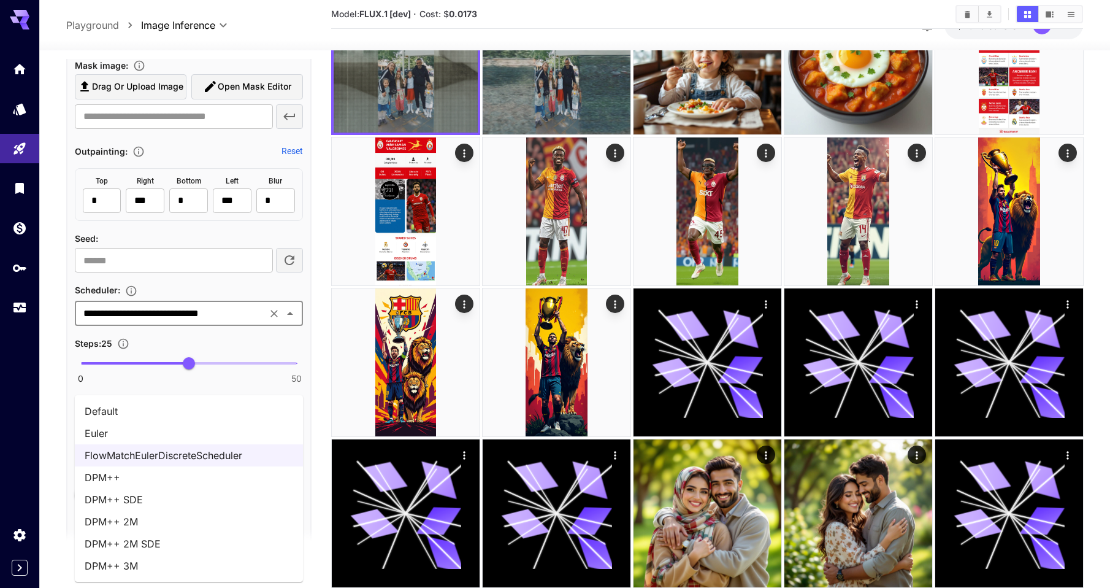
scroll to position [183, 0]
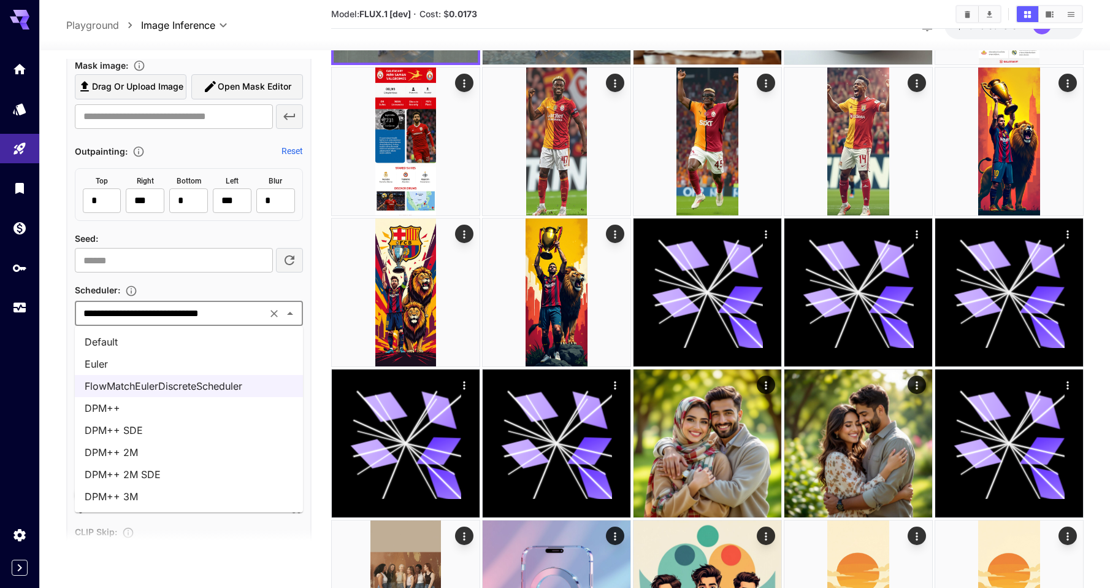
click at [155, 433] on li "DPM++ SDE" at bounding box center [189, 430] width 228 height 22
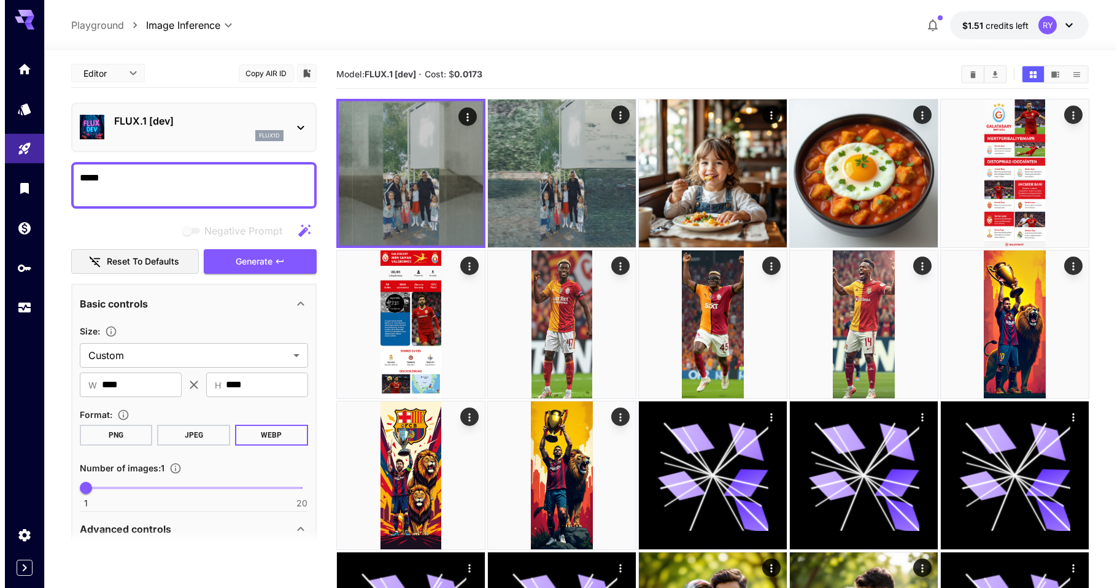
scroll to position [0, 0]
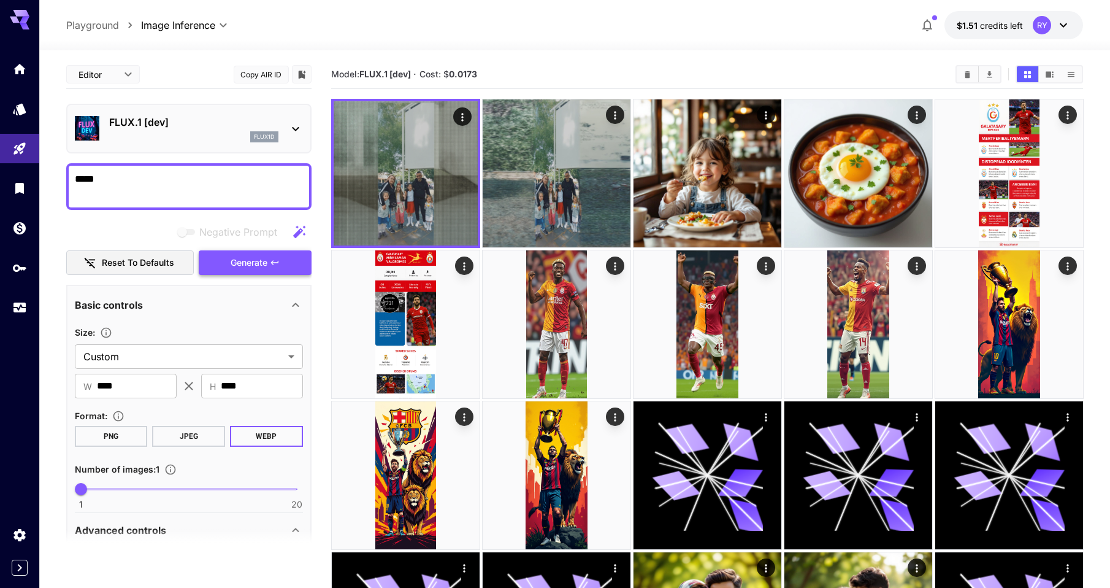
click at [247, 262] on span "Generate" at bounding box center [249, 262] width 37 height 15
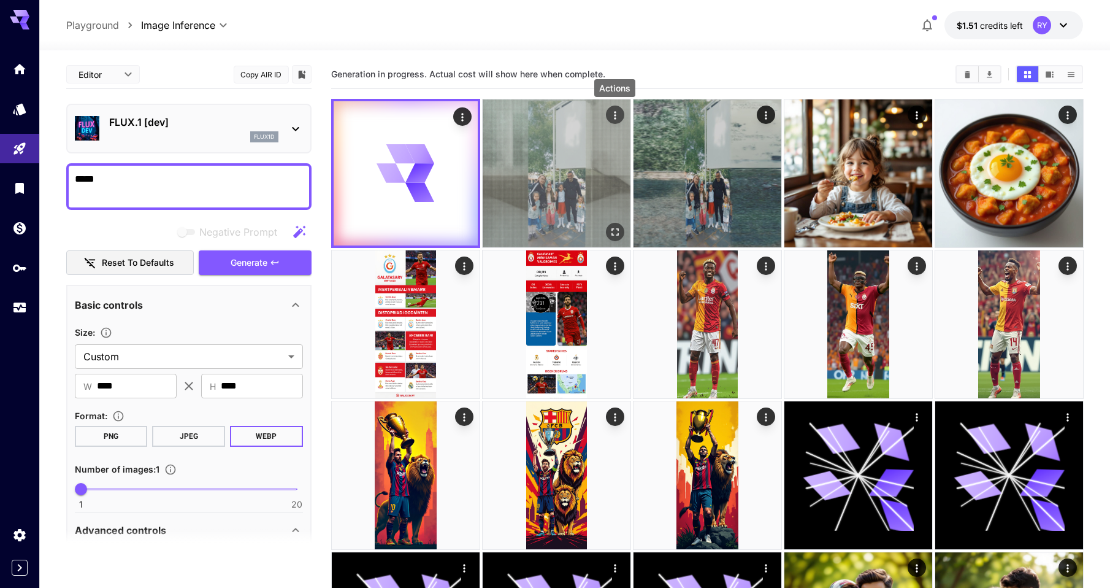
click at [617, 115] on icon "Actions" at bounding box center [615, 115] width 12 height 12
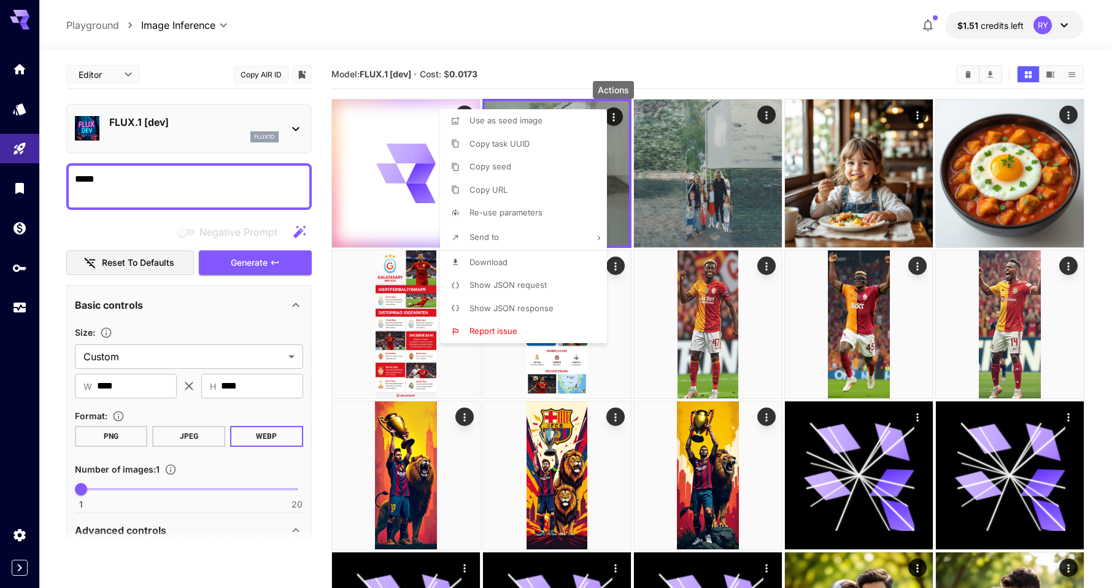
click at [667, 72] on div at bounding box center [560, 294] width 1120 height 588
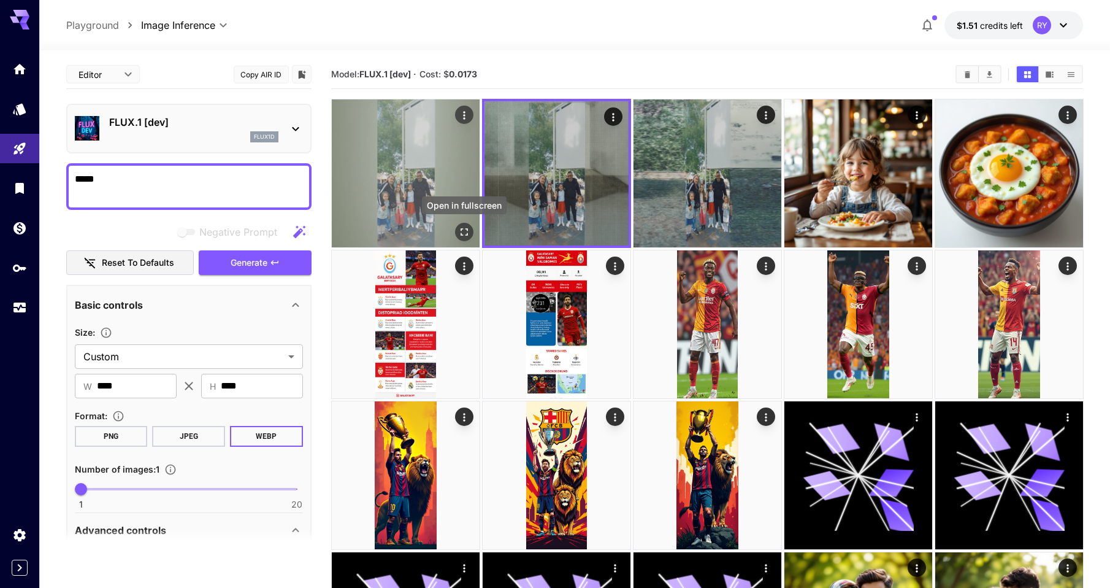
click at [467, 233] on icon "Open in fullscreen" at bounding box center [464, 231] width 7 height 7
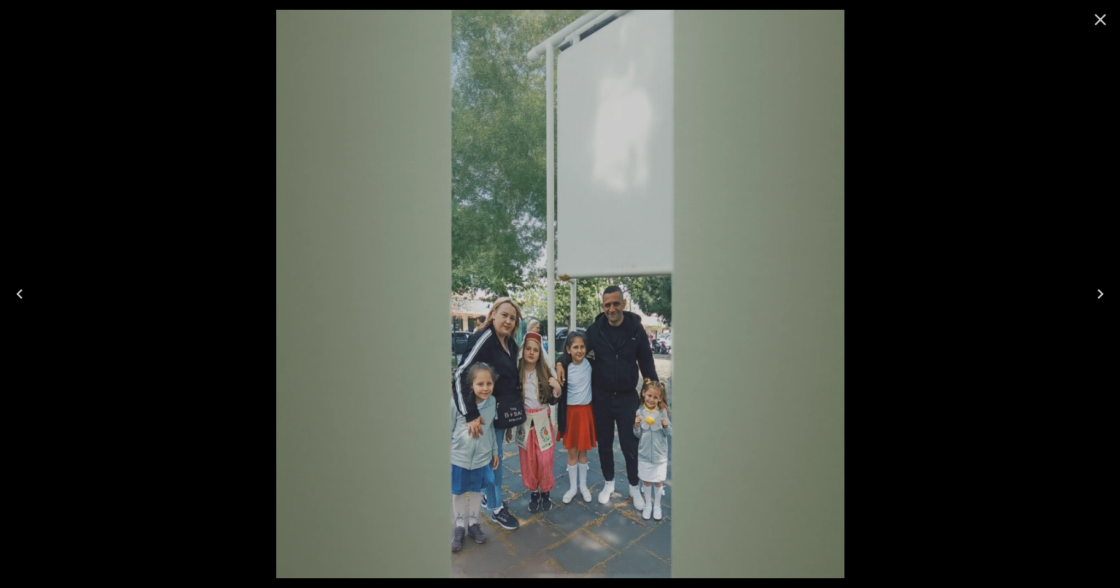
click at [1102, 20] on icon "Close" at bounding box center [1100, 20] width 20 height 20
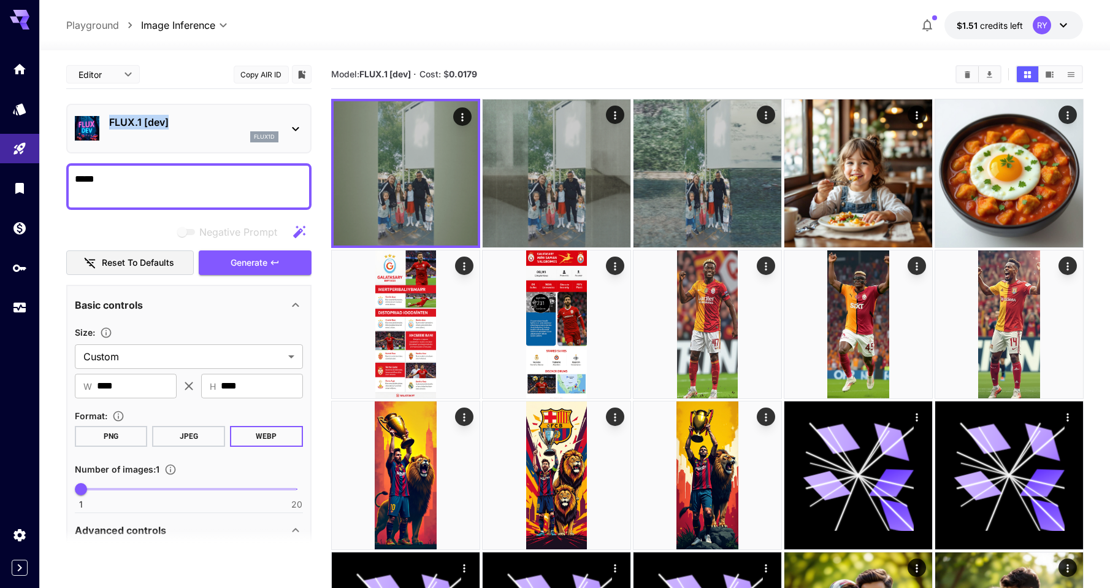
drag, startPoint x: 175, startPoint y: 121, endPoint x: 110, endPoint y: 125, distance: 64.5
click at [110, 125] on p "FLUX.1 [dev]" at bounding box center [193, 122] width 169 height 15
copy p "FLUX.1 [dev]"
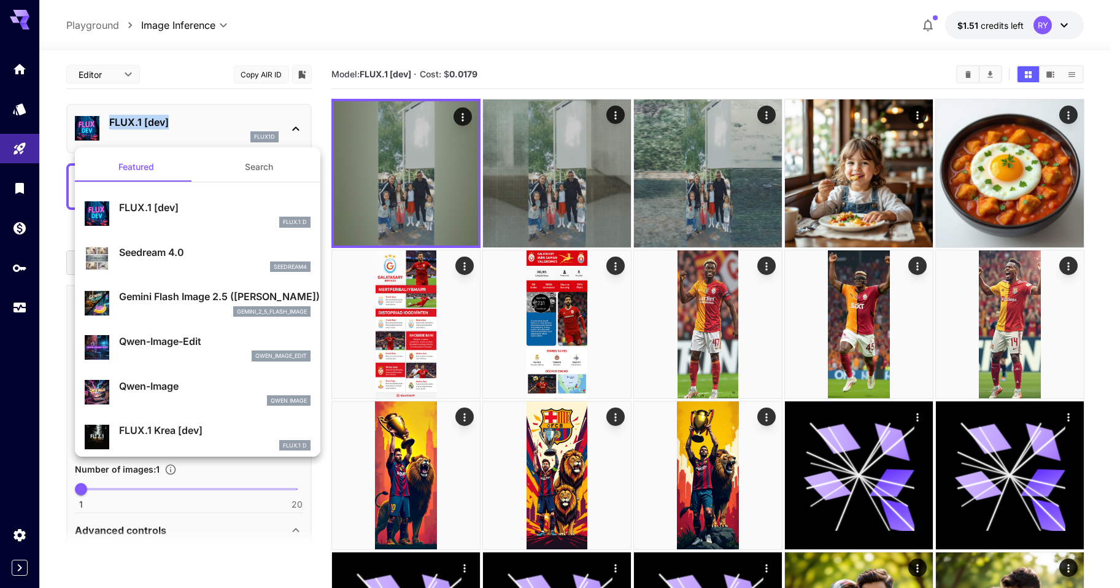
click at [256, 170] on button "Search" at bounding box center [259, 166] width 123 height 29
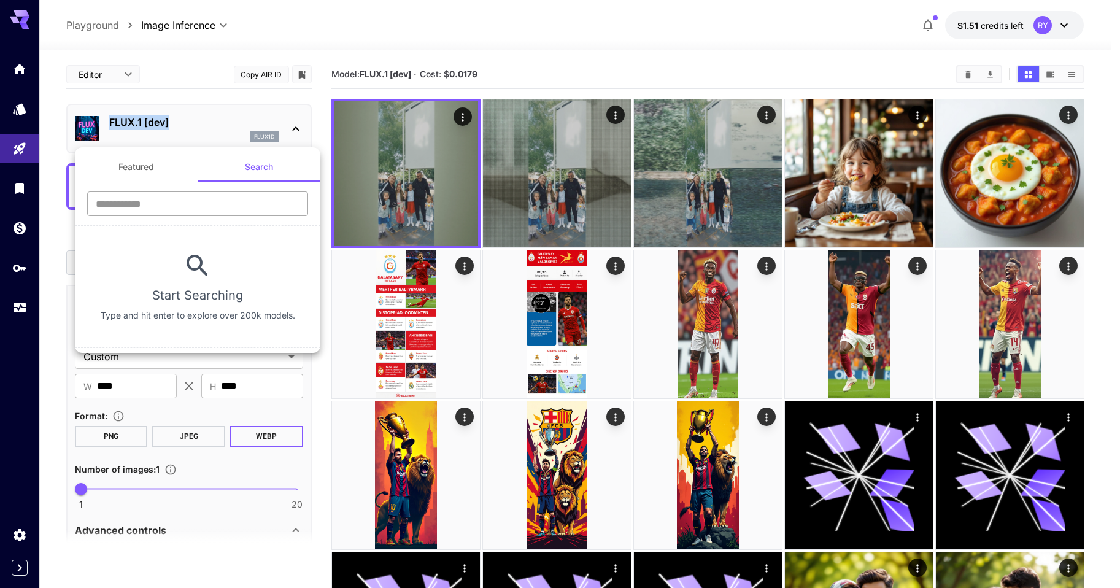
click at [175, 210] on input "text" at bounding box center [197, 203] width 221 height 25
drag, startPoint x: 112, startPoint y: 205, endPoint x: 91, endPoint y: 201, distance: 21.9
click at [60, 201] on div "Featured Search ********* ​ No Results Found Try adjusting your search or use t…" at bounding box center [122, 184] width 245 height 368
click at [133, 202] on input "*********" at bounding box center [197, 203] width 221 height 25
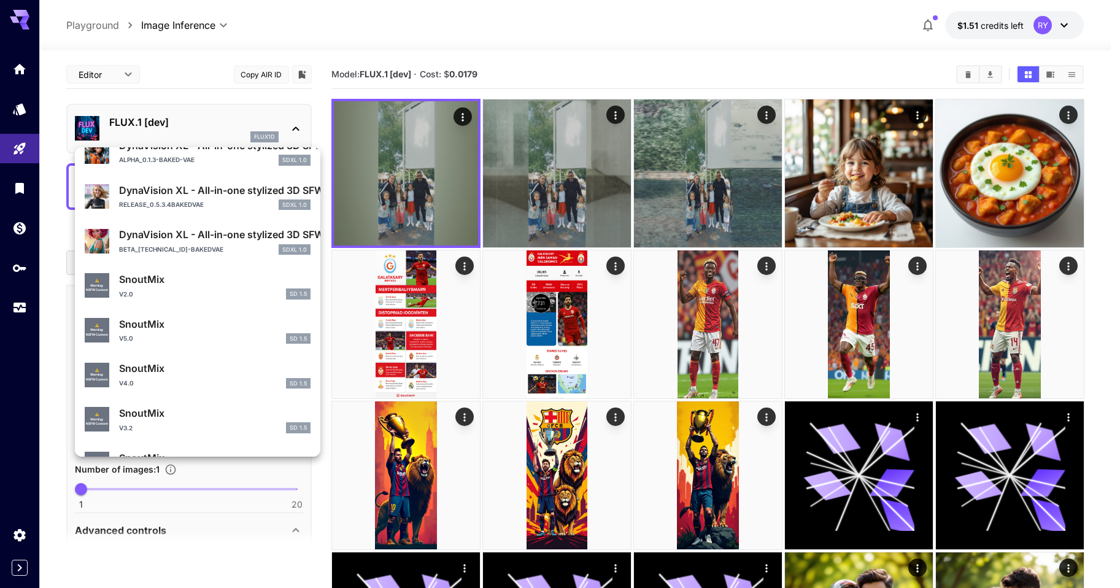
scroll to position [544, 0]
type input "***"
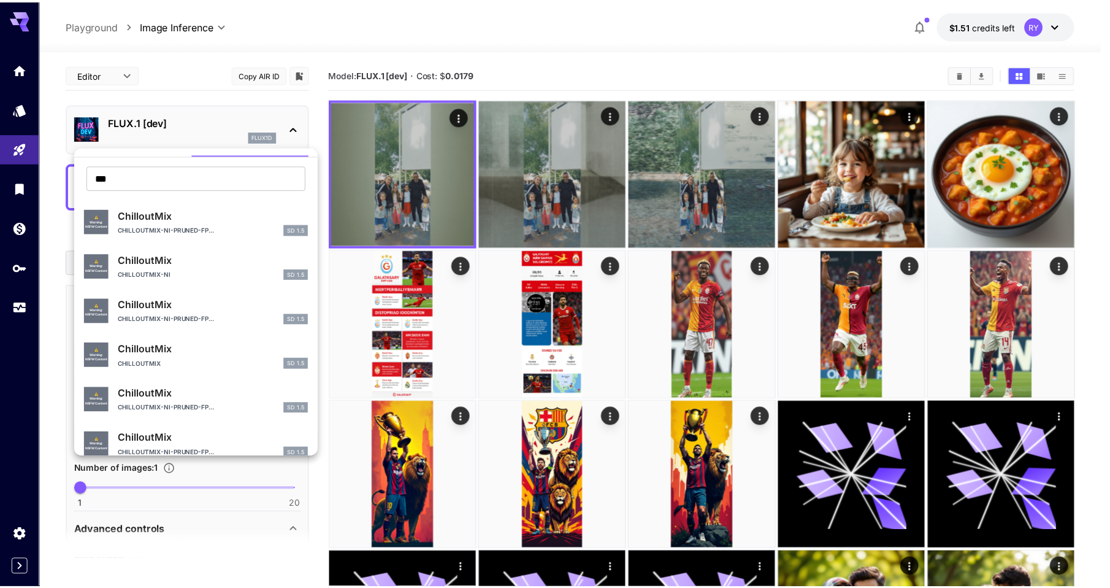
scroll to position [0, 0]
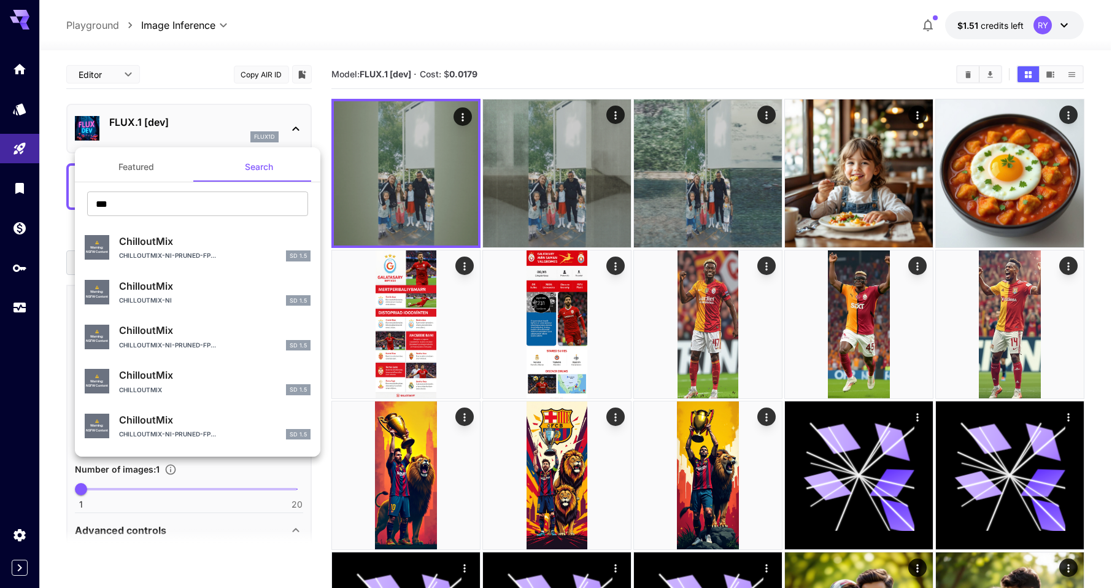
click at [320, 115] on div at bounding box center [560, 294] width 1120 height 588
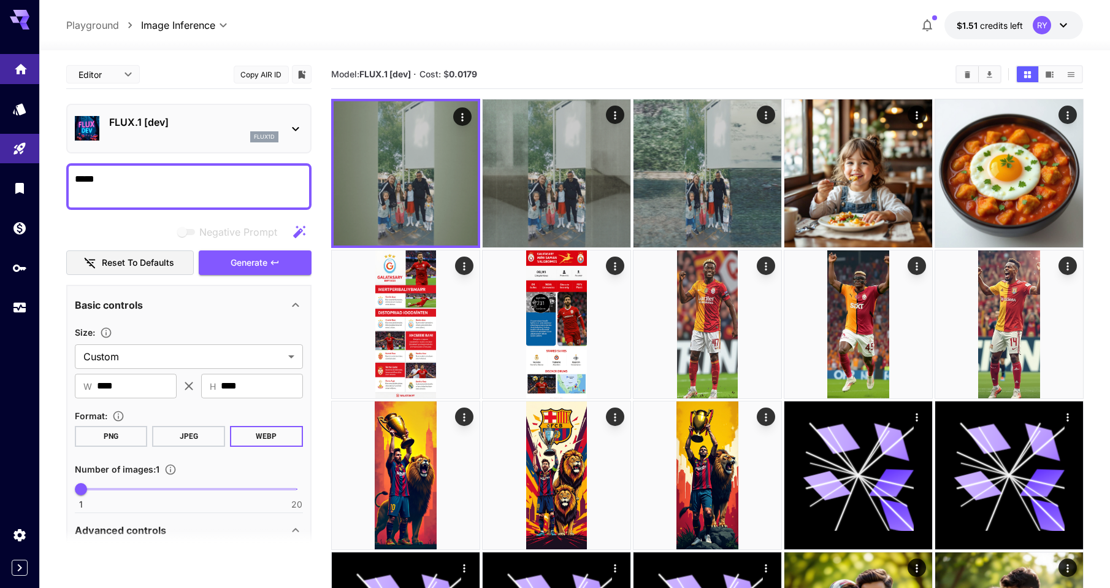
click at [28, 71] on link at bounding box center [19, 69] width 39 height 30
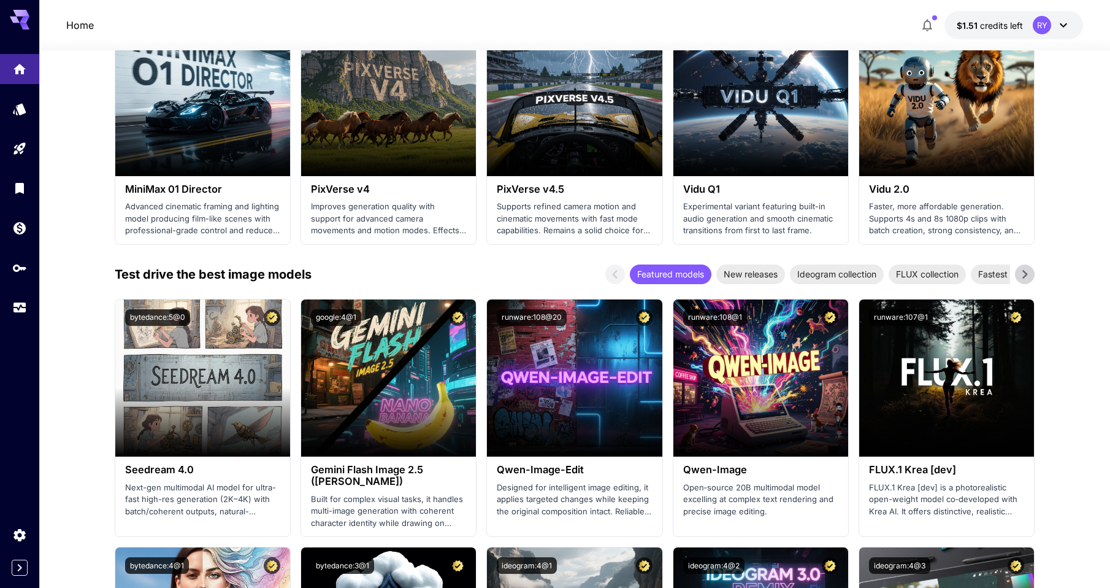
scroll to position [1037, 0]
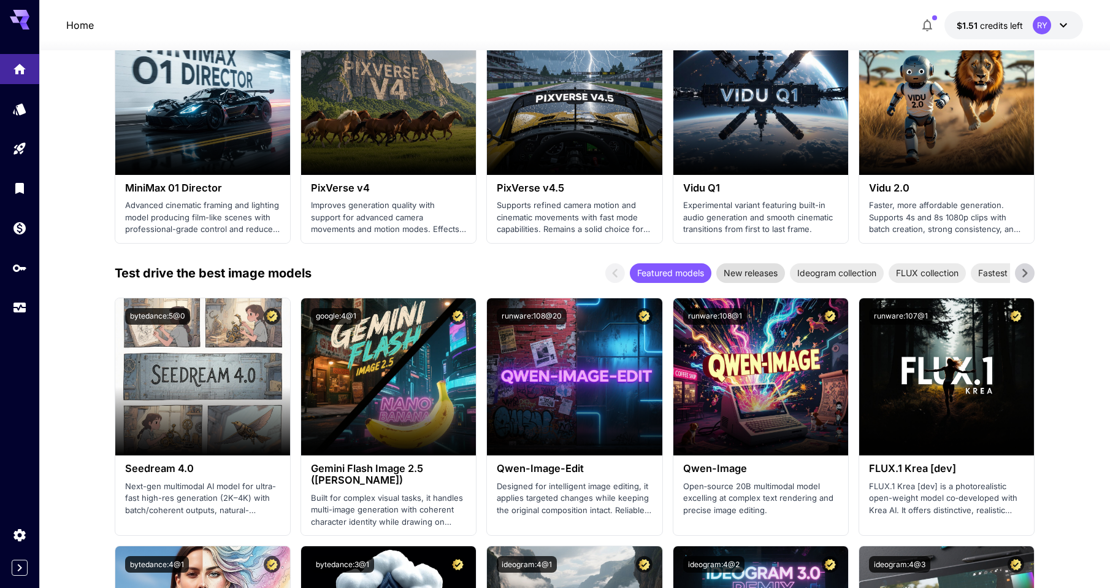
click at [748, 272] on span "New releases" at bounding box center [750, 272] width 69 height 13
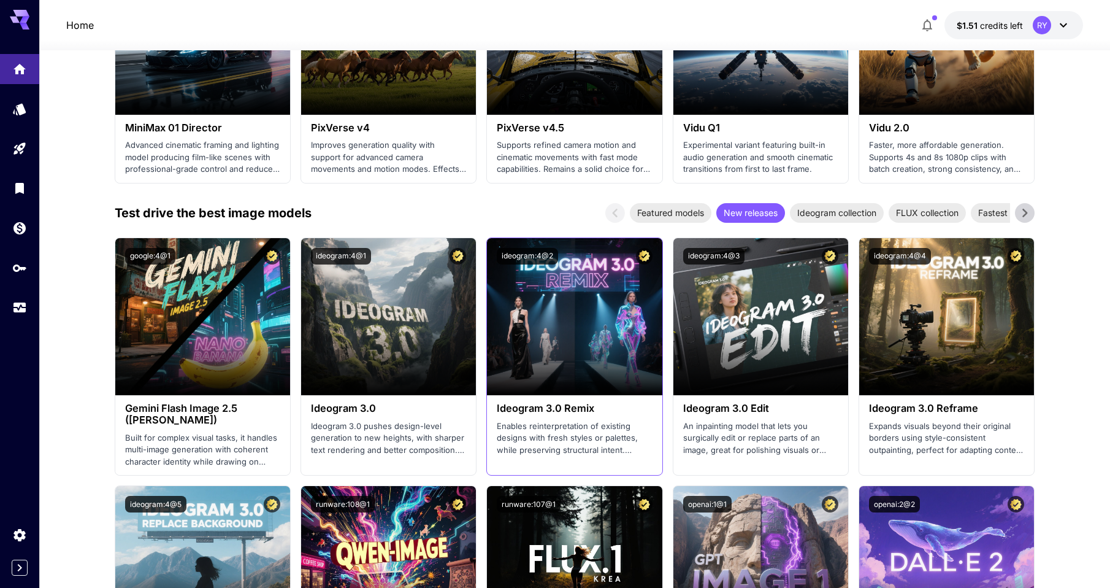
scroll to position [1097, 0]
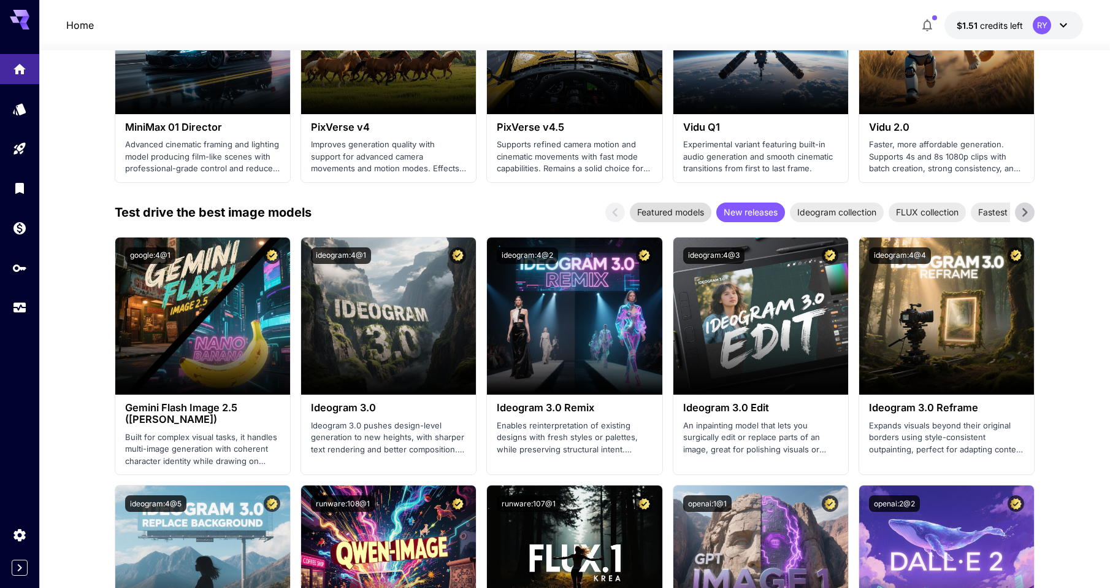
click at [666, 211] on span "Featured models" at bounding box center [671, 212] width 82 height 13
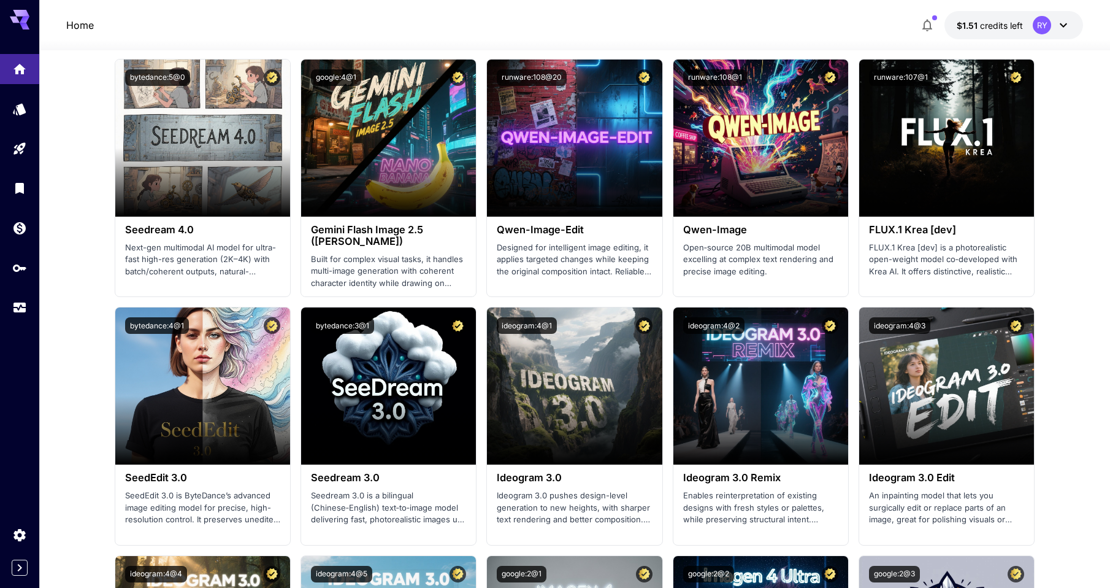
scroll to position [1276, 0]
